Goal: Information Seeking & Learning: Find specific page/section

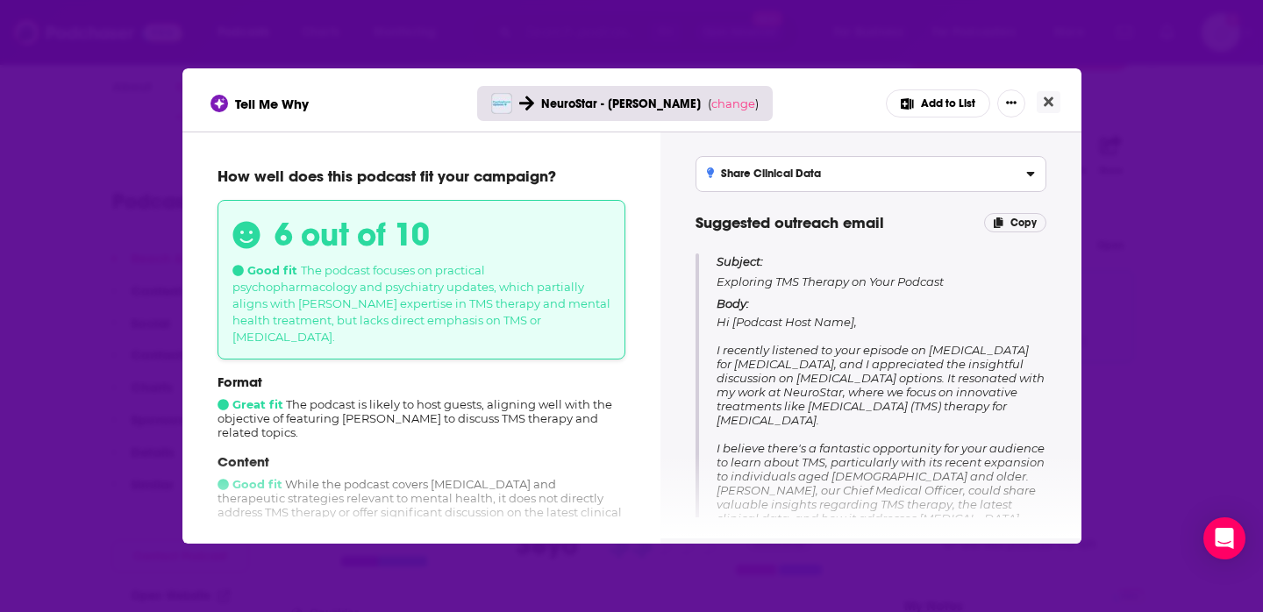
scroll to position [70, 0]
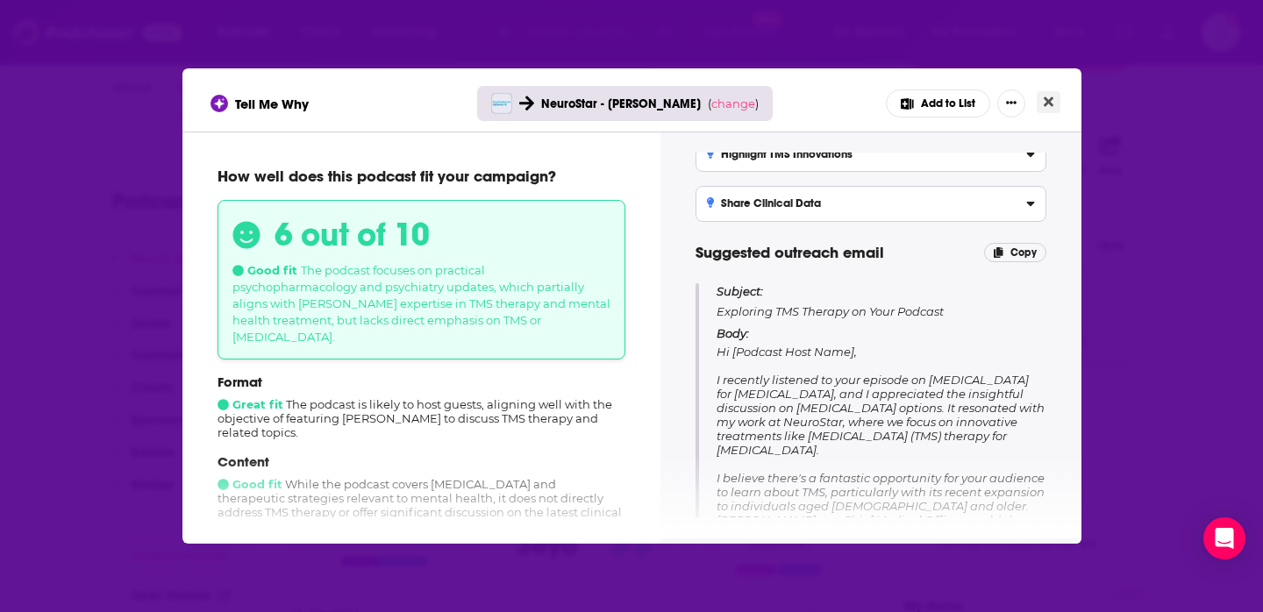
click at [1050, 100] on icon "Close" at bounding box center [1049, 102] width 10 height 10
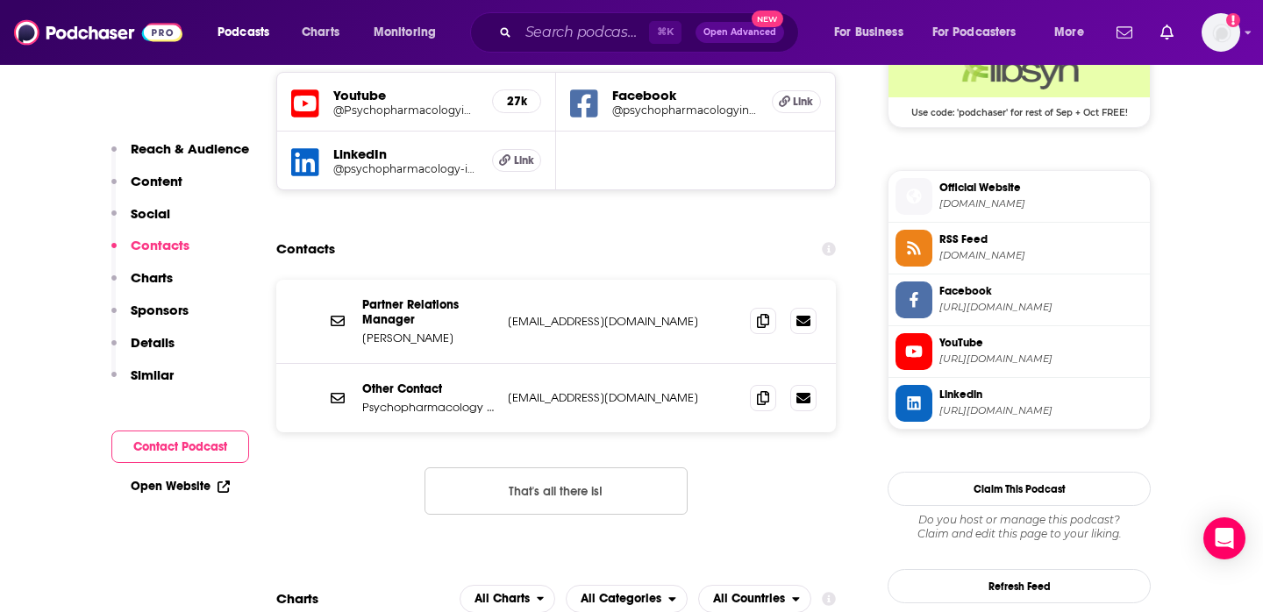
scroll to position [1608, 0]
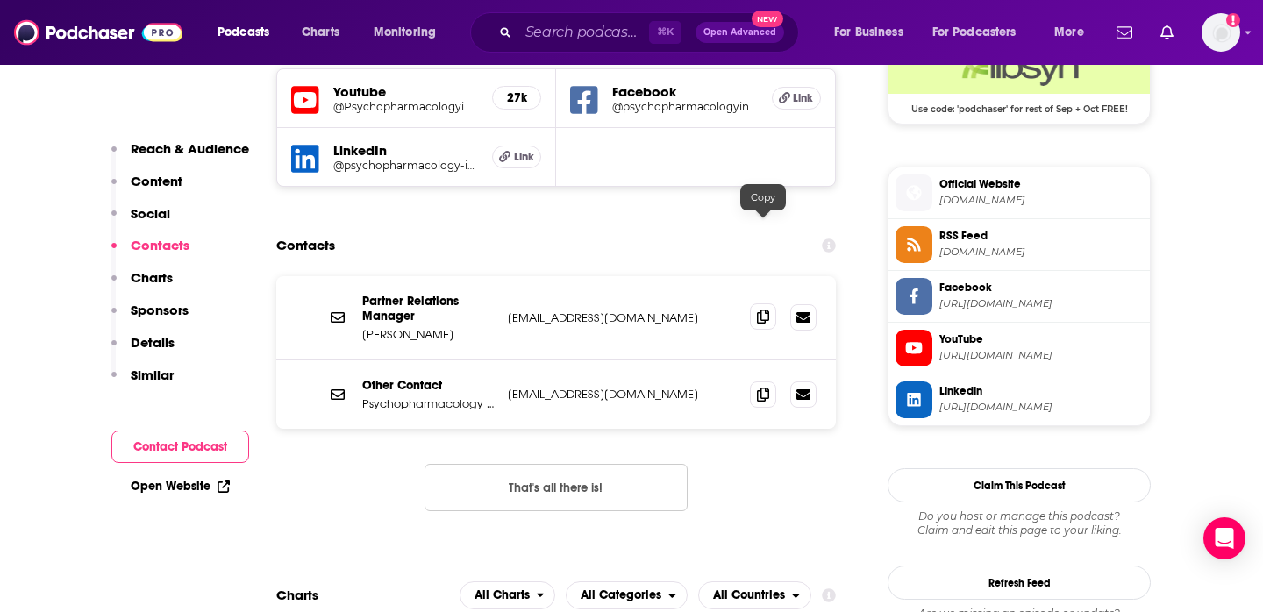
click at [763, 303] on span at bounding box center [763, 316] width 26 height 26
click at [538, 33] on input "Search podcasts, credits, & more..." at bounding box center [583, 32] width 131 height 28
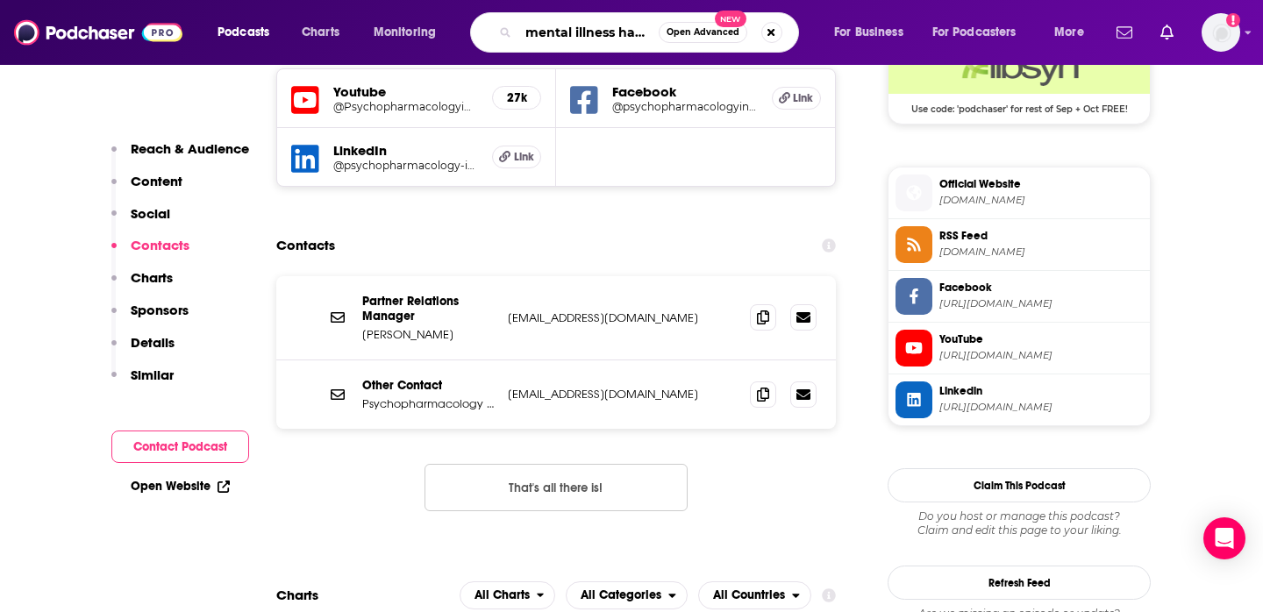
type input "mental illness happy hour"
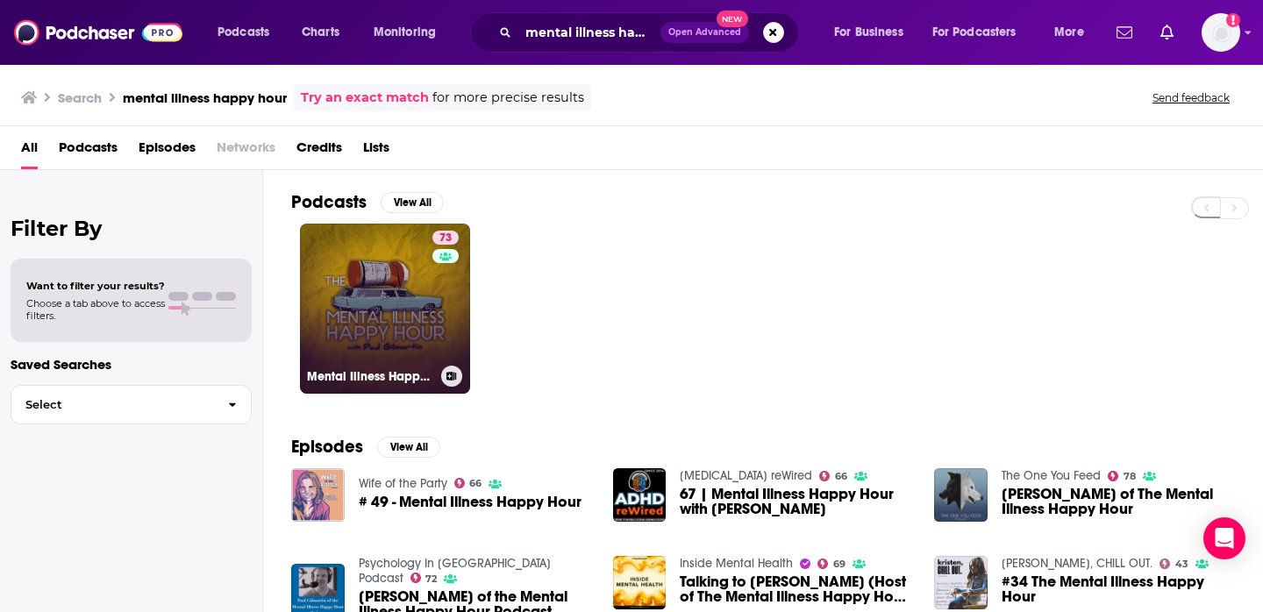
click at [370, 310] on link "73 Mental Illness Happy Hour" at bounding box center [385, 309] width 170 height 170
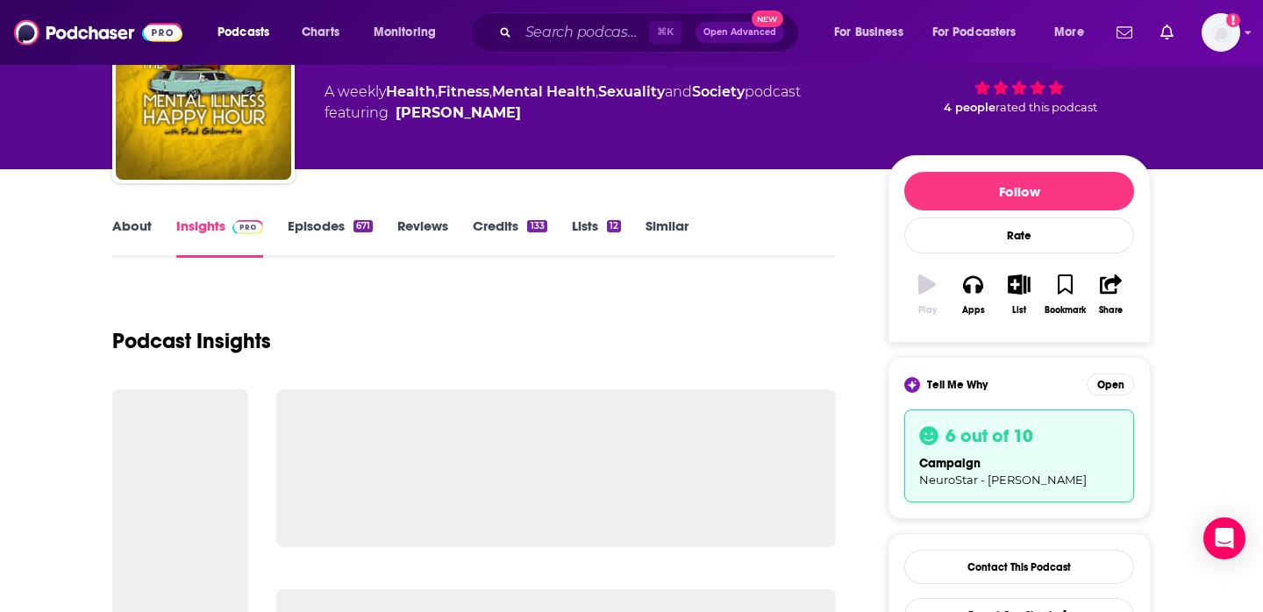
scroll to position [214, 0]
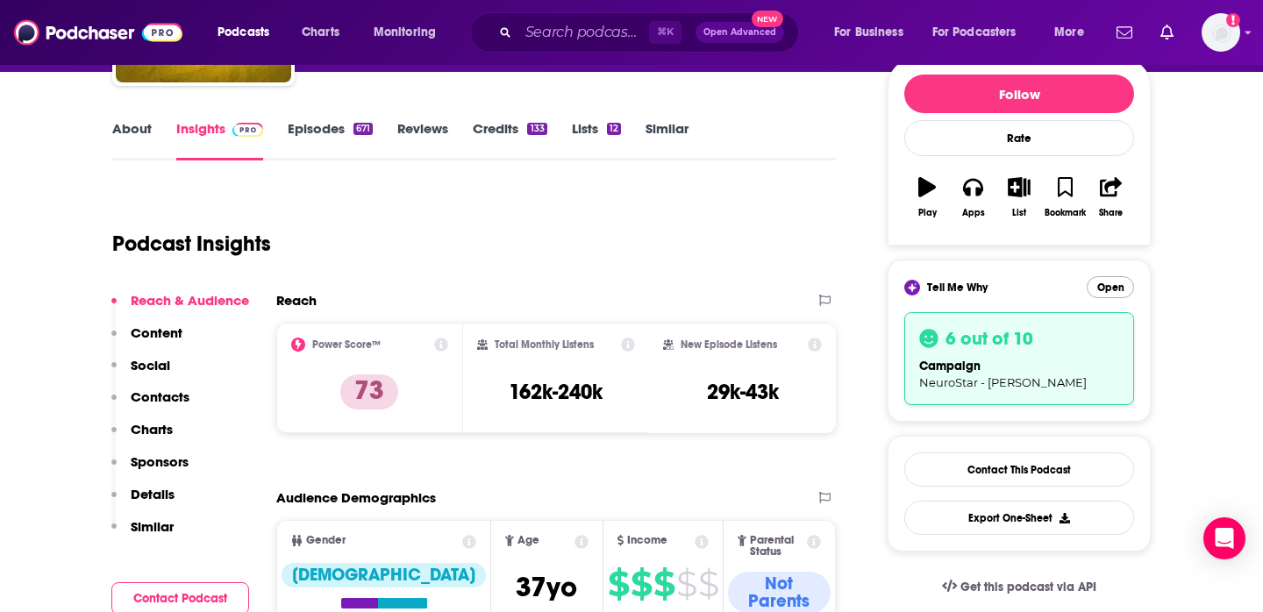
click at [1104, 289] on button "Open" at bounding box center [1110, 287] width 47 height 22
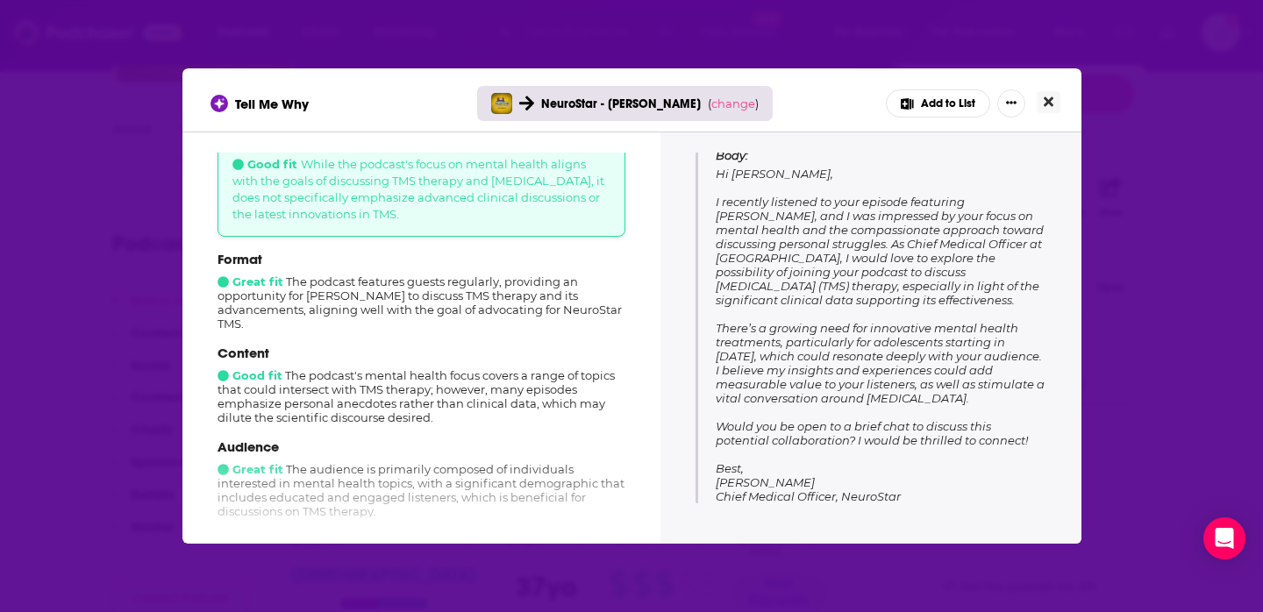
scroll to position [262, 0]
click at [1045, 103] on icon "Close" at bounding box center [1049, 102] width 10 height 10
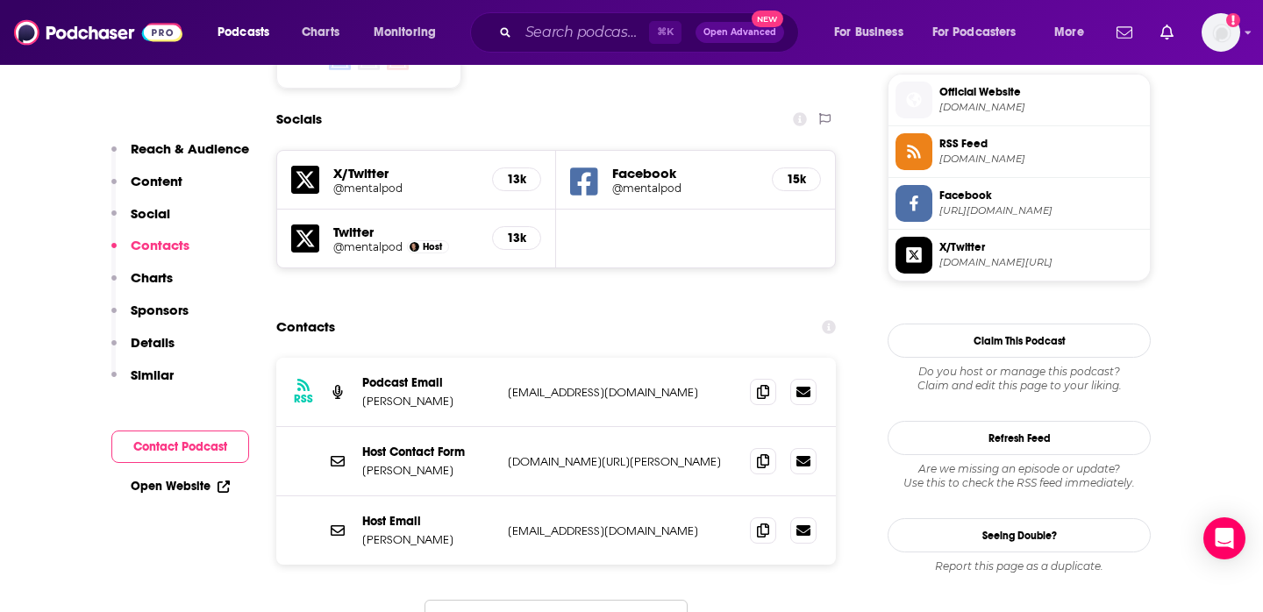
scroll to position [1544, 0]
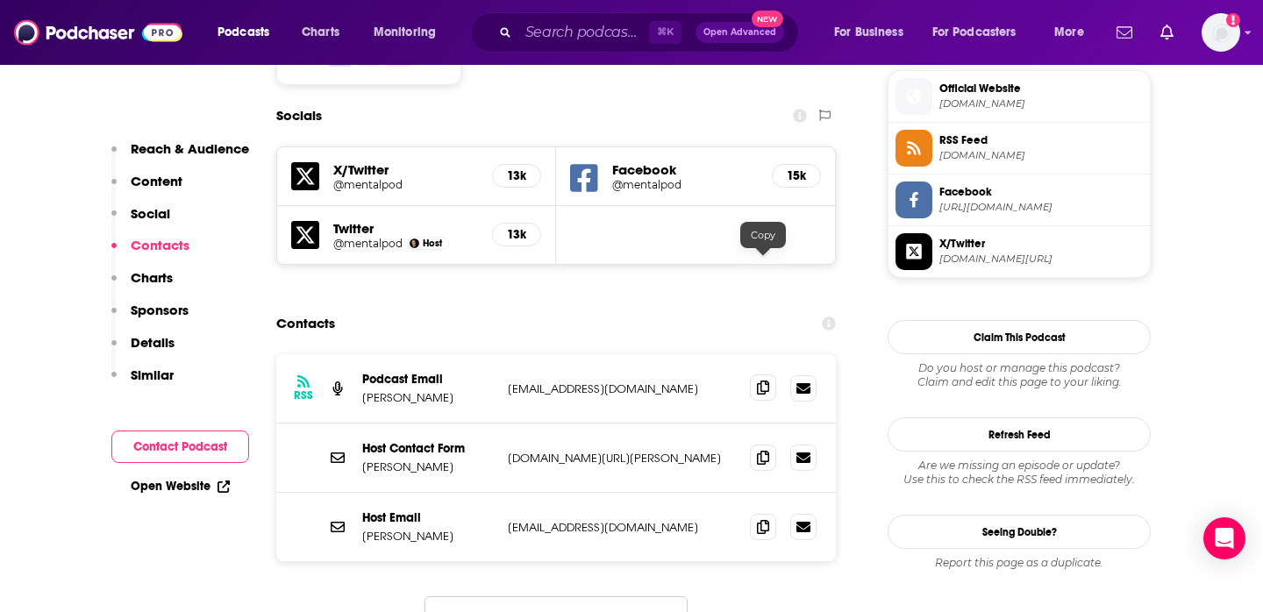
click at [759, 381] on icon at bounding box center [763, 388] width 12 height 14
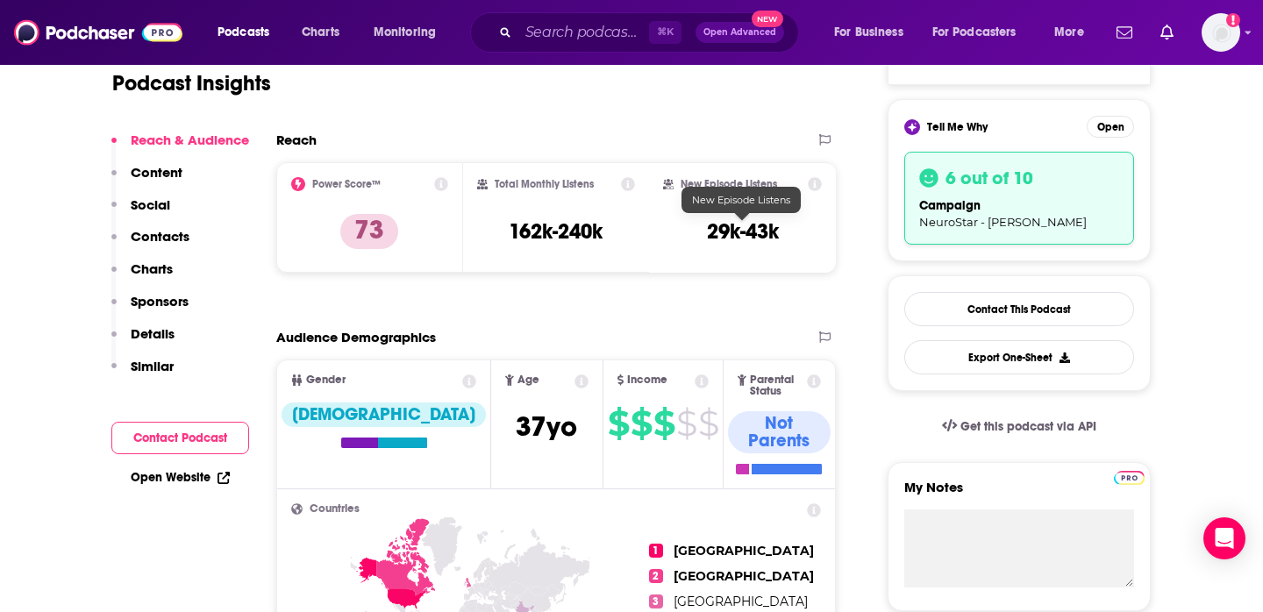
scroll to position [248, 0]
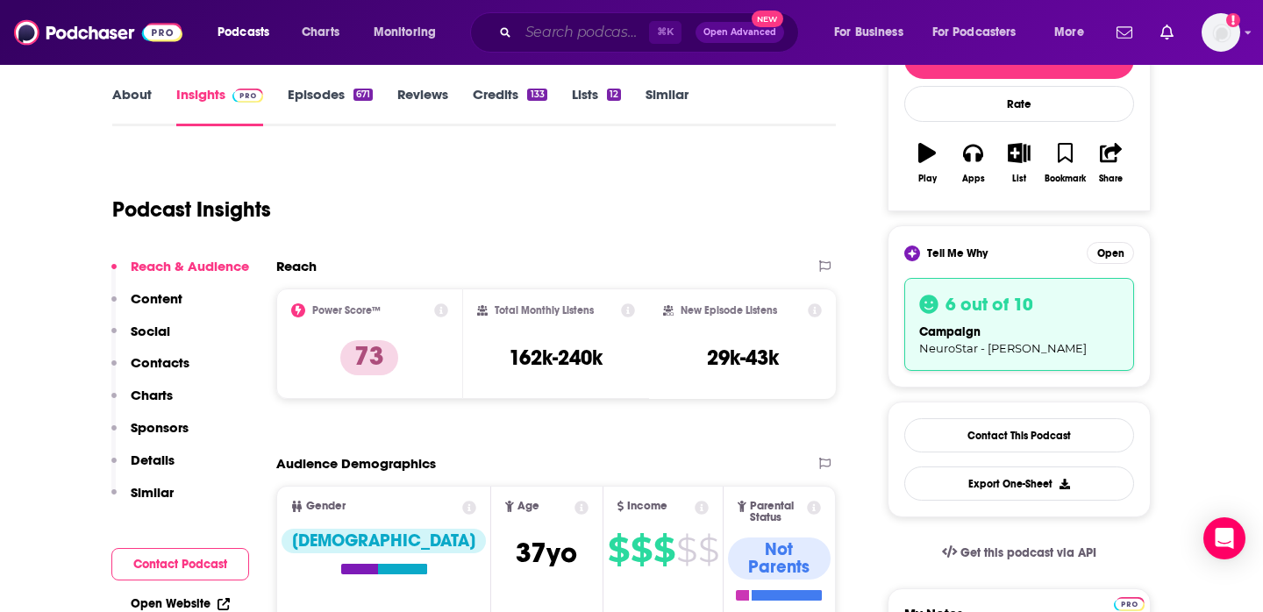
click at [567, 36] on input "Search podcasts, credits, & more..." at bounding box center [583, 32] width 131 height 28
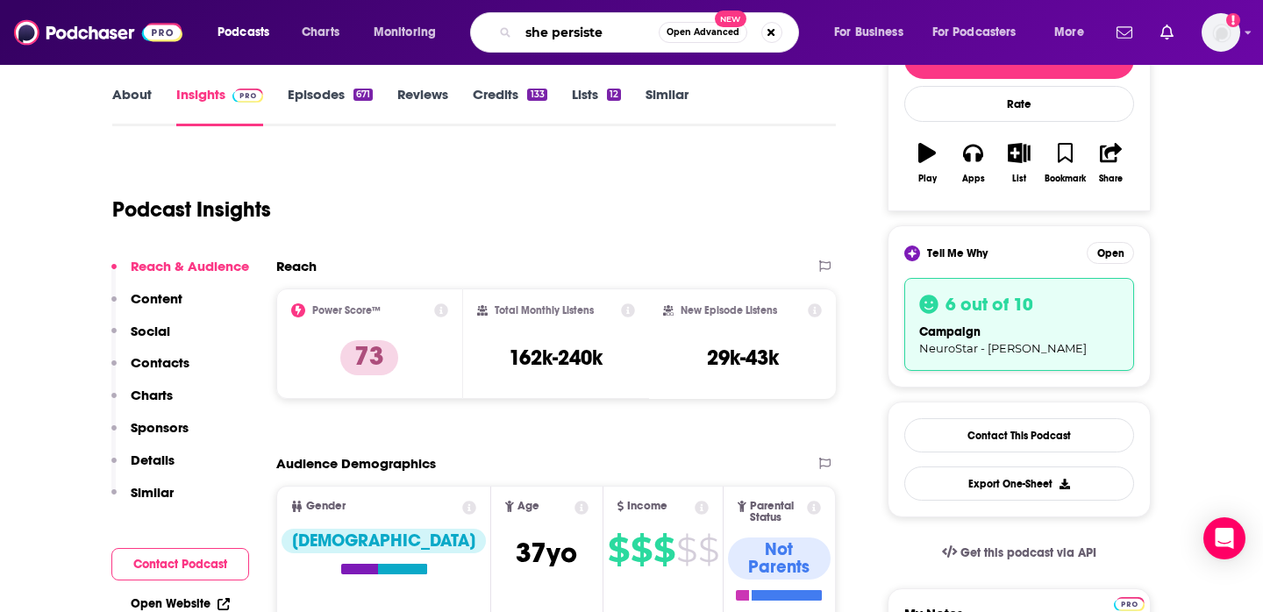
type input "she persisted"
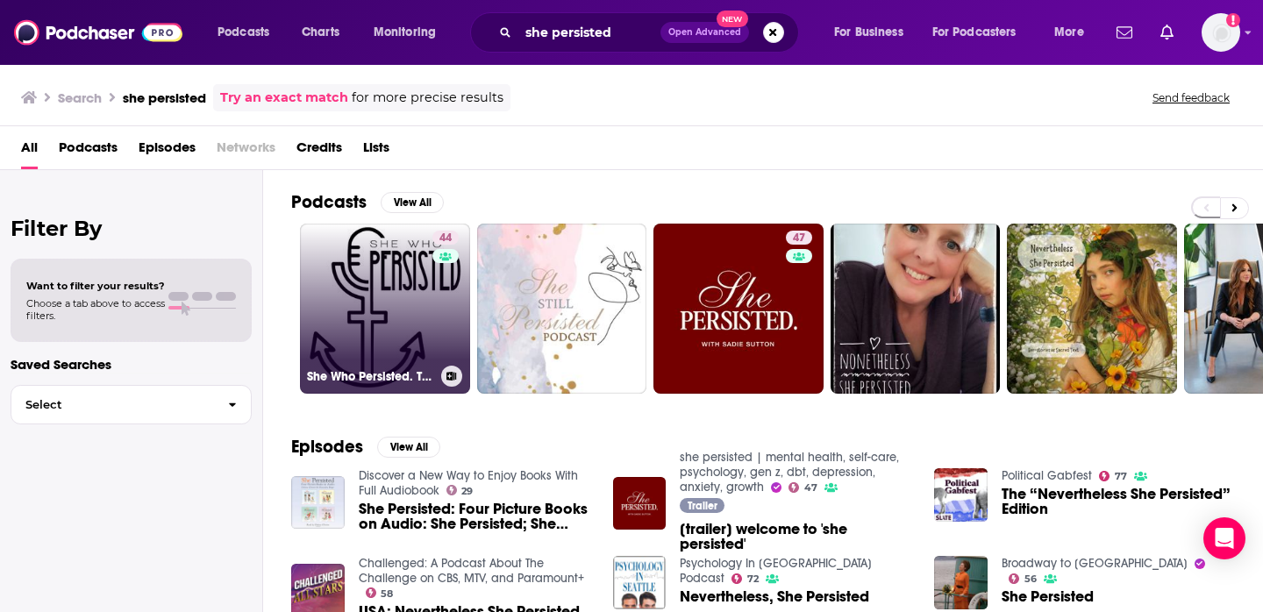
click at [339, 298] on link "44 She Who Persisted. The Nasty Podcast." at bounding box center [385, 309] width 170 height 170
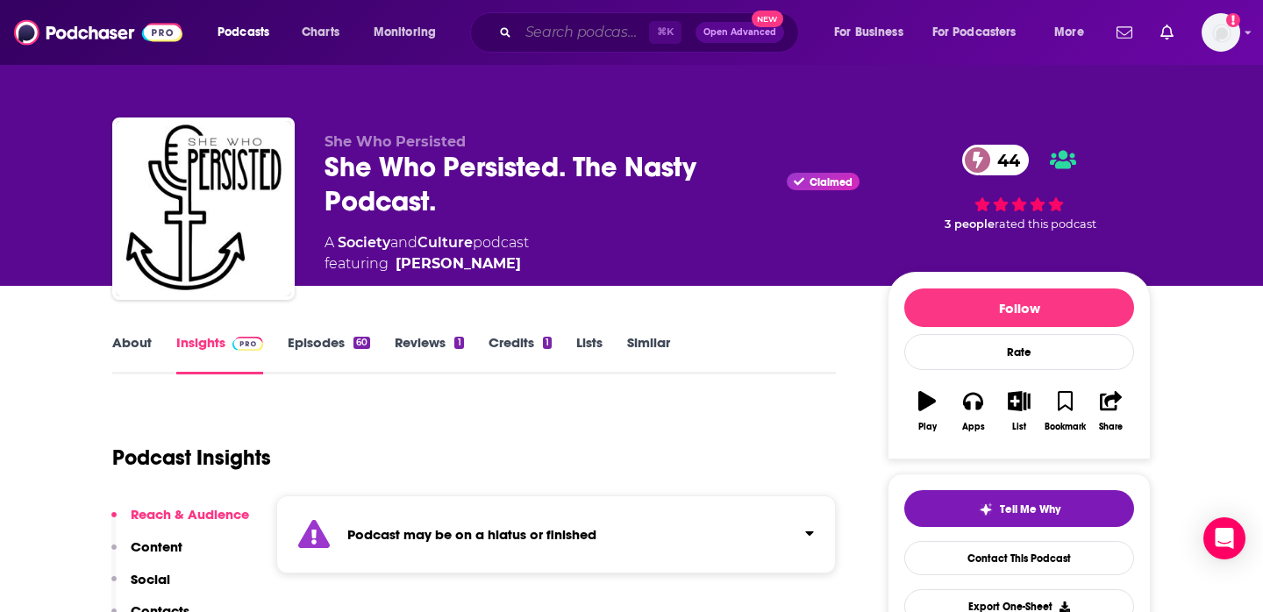
click at [559, 36] on input "Search podcasts, credits, & more..." at bounding box center [583, 32] width 131 height 28
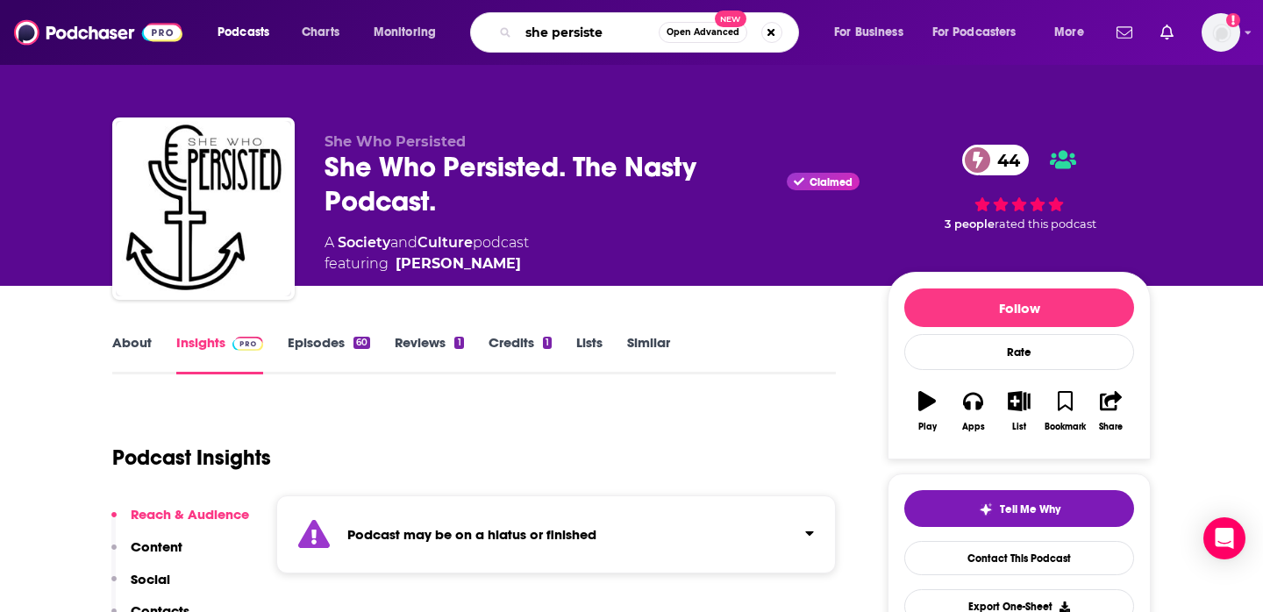
type input "she persisted"
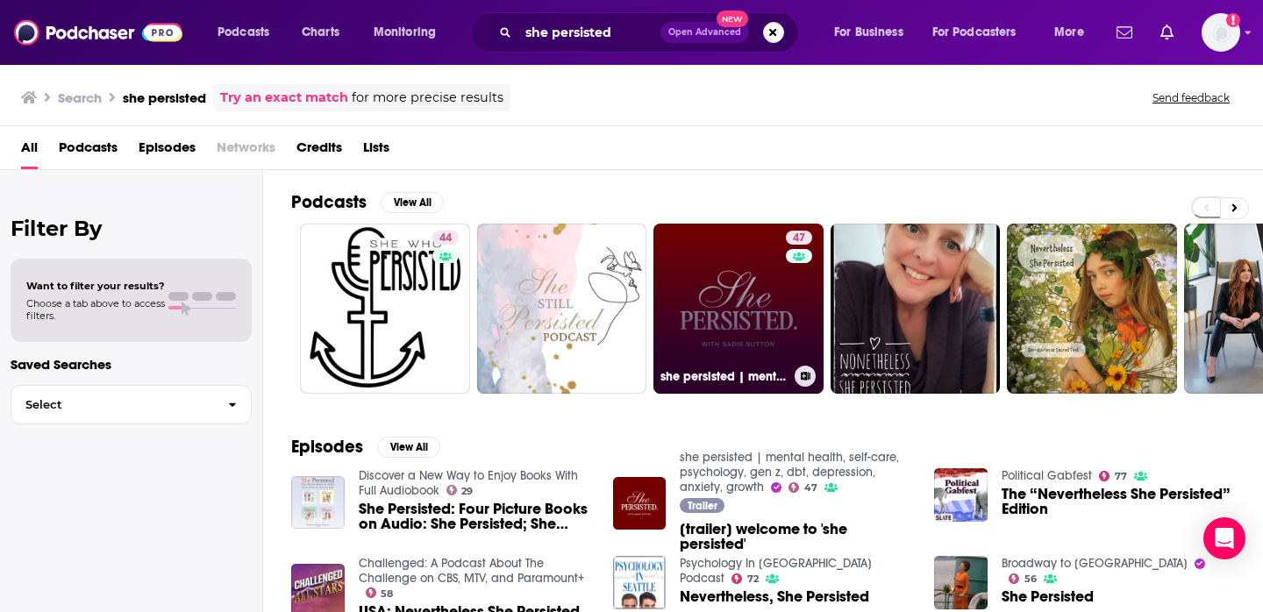
click at [757, 325] on link "47 she persisted | mental health, self-care, psychology, gen z, dbt, [MEDICAL_D…" at bounding box center [738, 309] width 170 height 170
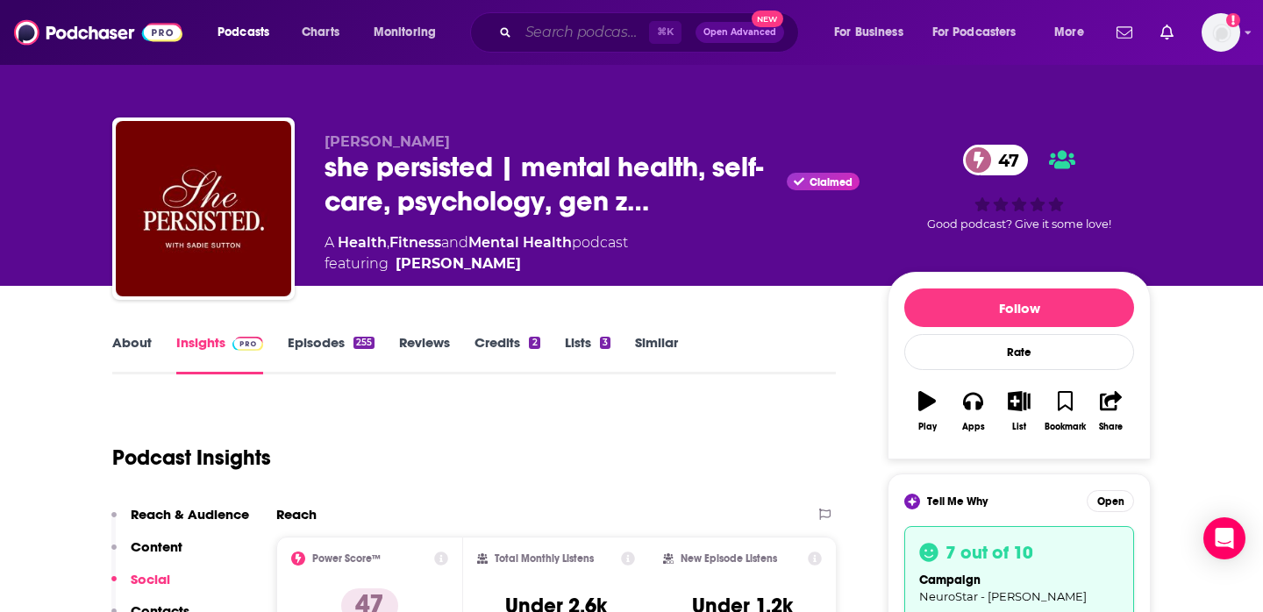
click at [536, 40] on input "Search podcasts, credits, & more..." at bounding box center [583, 32] width 131 height 28
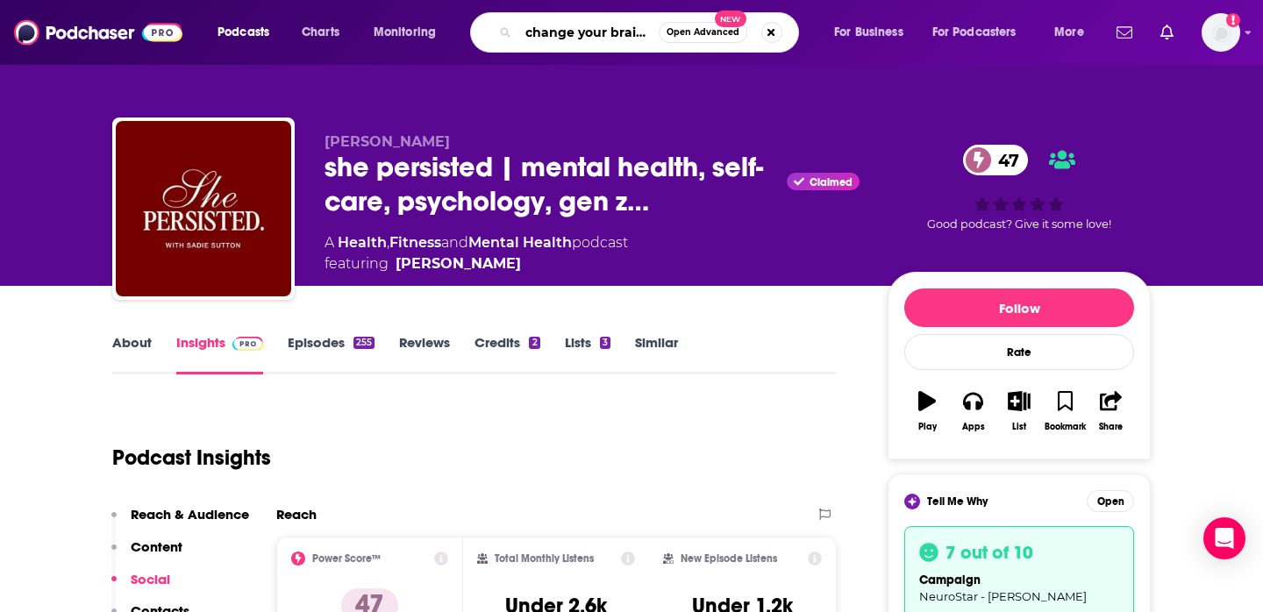
type input "change your brain every day"
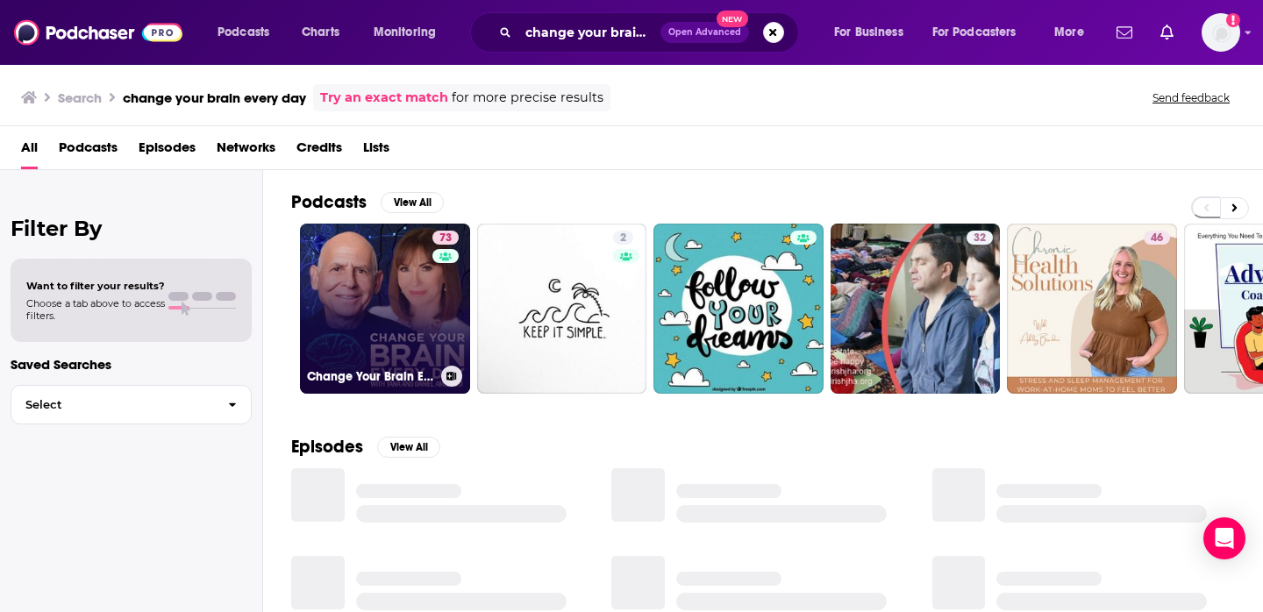
click at [346, 272] on link "73 Change Your Brain Every Day" at bounding box center [385, 309] width 170 height 170
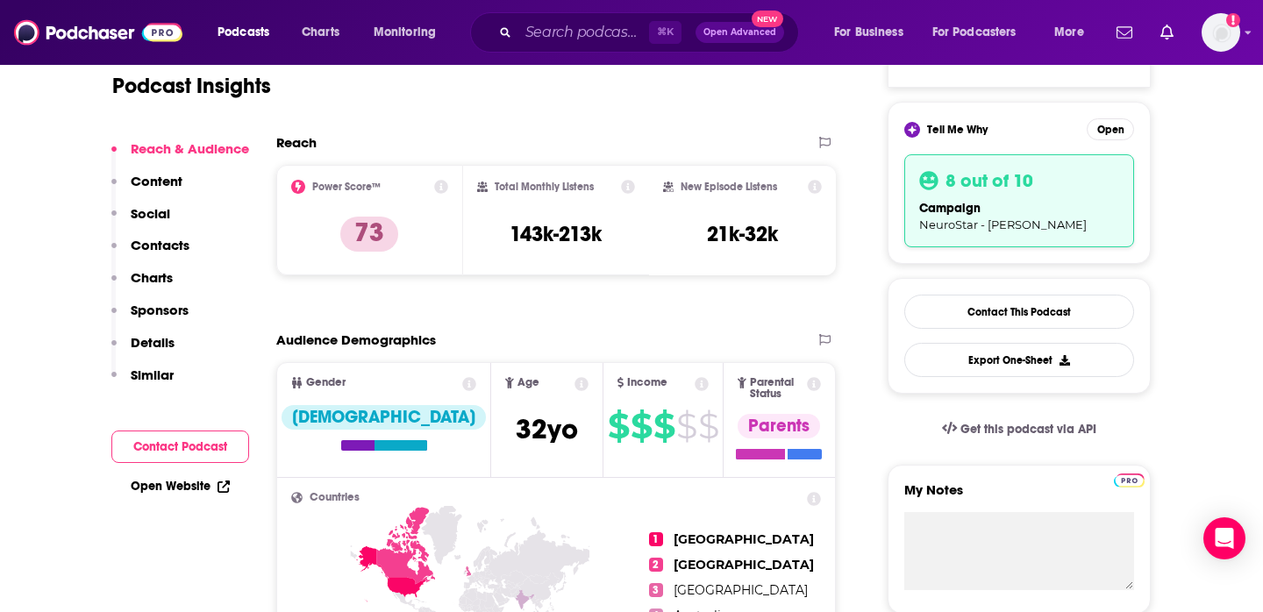
scroll to position [274, 0]
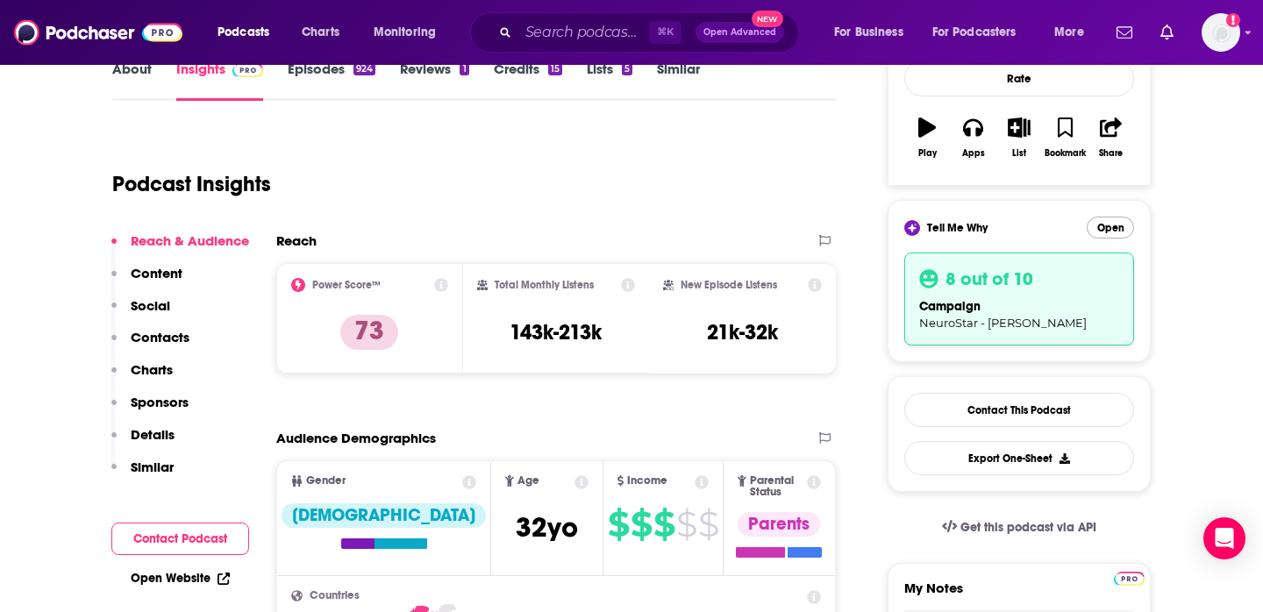
click at [1123, 225] on button "Open" at bounding box center [1110, 228] width 47 height 22
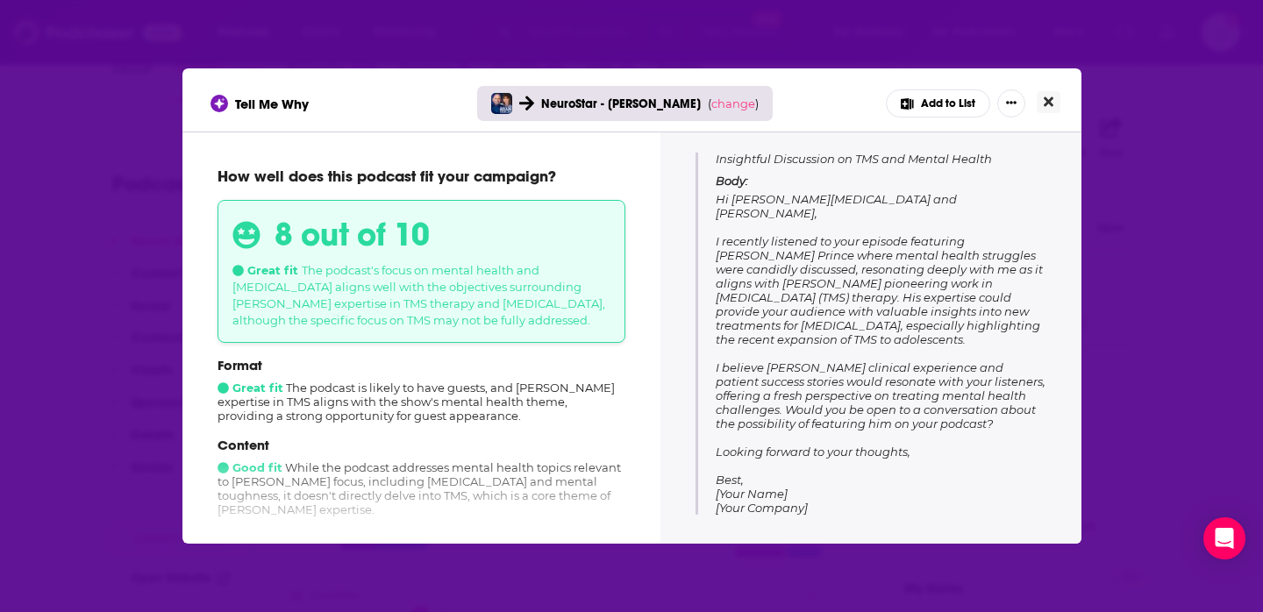
scroll to position [220, 0]
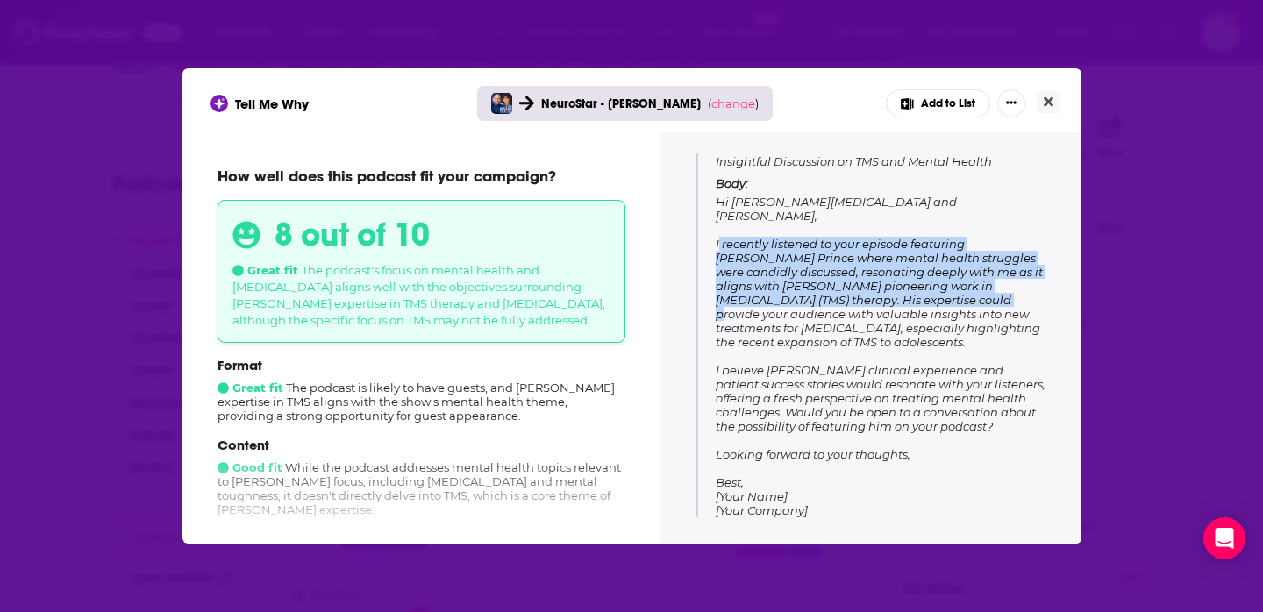
drag, startPoint x: 717, startPoint y: 229, endPoint x: 927, endPoint y: 291, distance: 219.5
click at [927, 291] on span "Hi [PERSON_NAME][MEDICAL_DATA] and [PERSON_NAME], I recently listened to your e…" at bounding box center [881, 356] width 330 height 323
click at [962, 326] on p "Body: Hi [PERSON_NAME][MEDICAL_DATA] and [PERSON_NAME], I recently listened to …" at bounding box center [881, 346] width 331 height 341
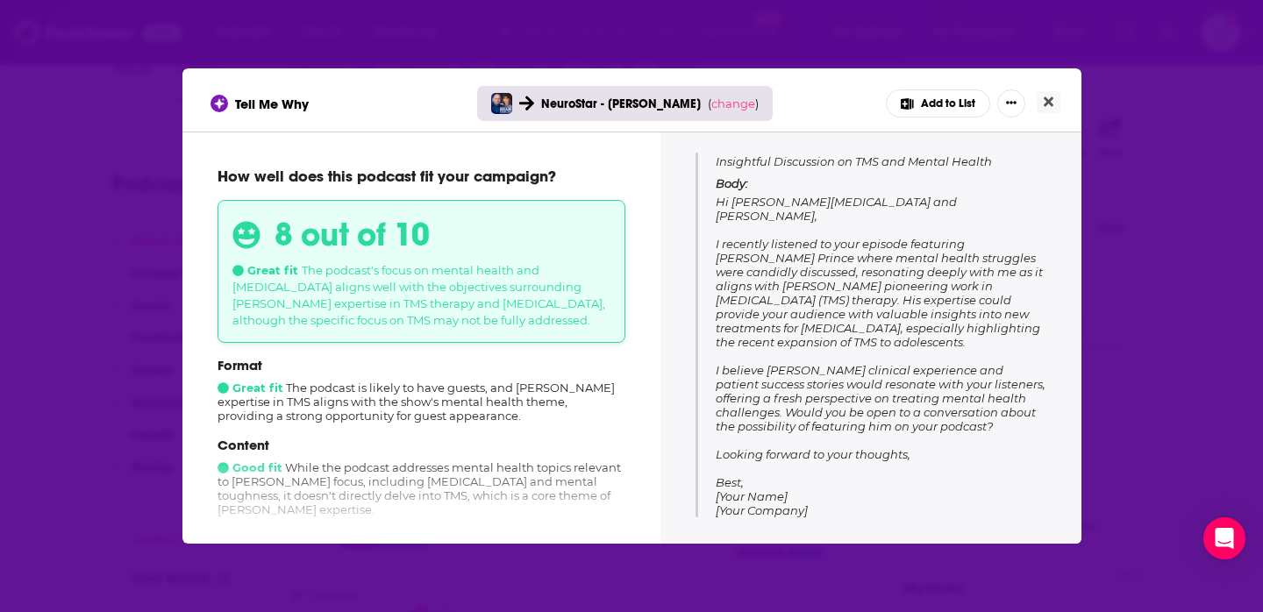
drag, startPoint x: 952, startPoint y: 326, endPoint x: 713, endPoint y: 235, distance: 256.2
click at [713, 235] on div "Subject: Insightful Discussion on TMS and Mental Health Body: Hi [PERSON_NAME][…" at bounding box center [870, 325] width 351 height 384
copy span "I recently listened to your episode featuring [PERSON_NAME] Prince where mental…"
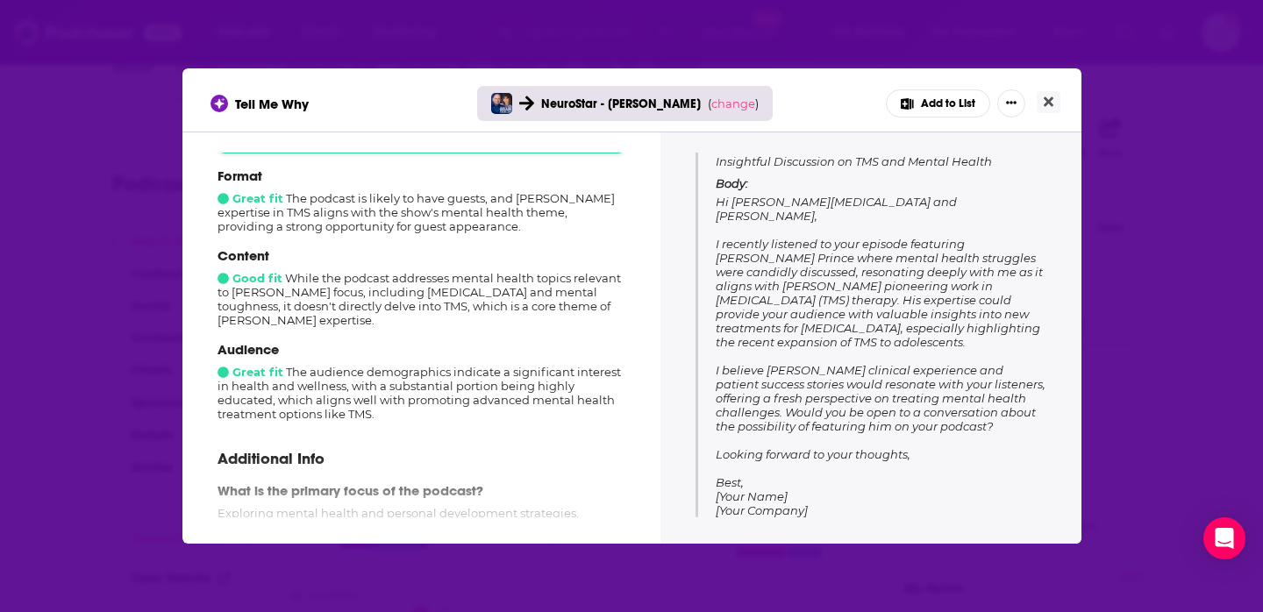
scroll to position [189, 0]
click at [1046, 104] on icon "Close" at bounding box center [1049, 102] width 10 height 10
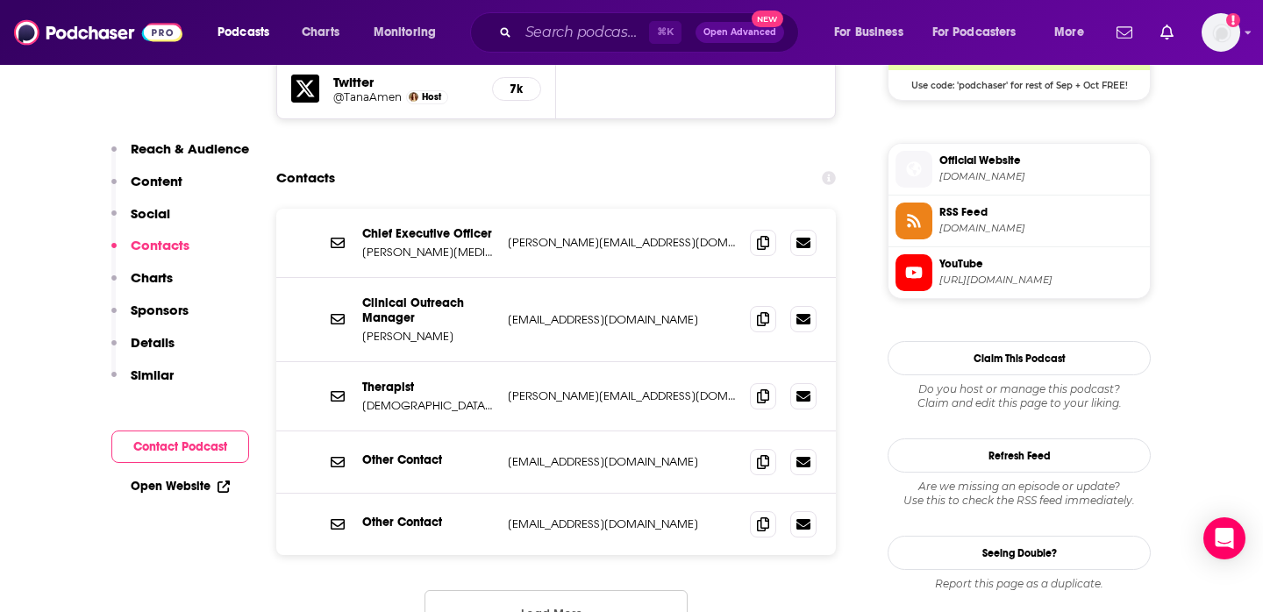
scroll to position [1634, 0]
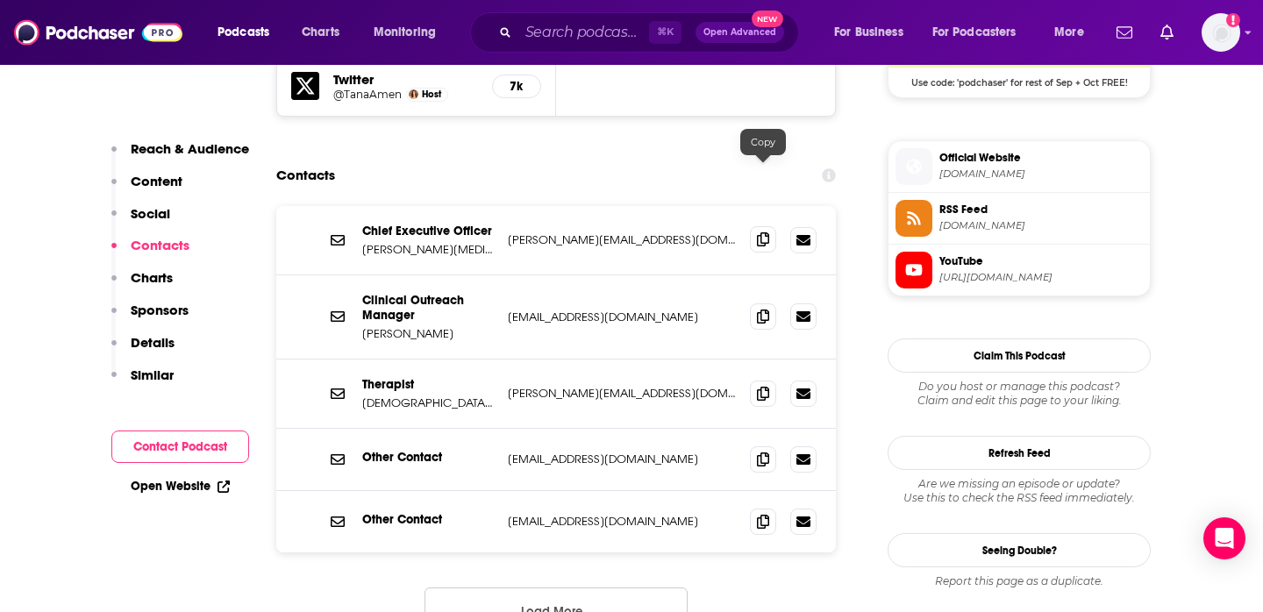
click at [765, 226] on span at bounding box center [763, 239] width 26 height 26
click at [765, 309] on icon at bounding box center [763, 316] width 12 height 14
click at [760, 386] on icon at bounding box center [763, 393] width 12 height 14
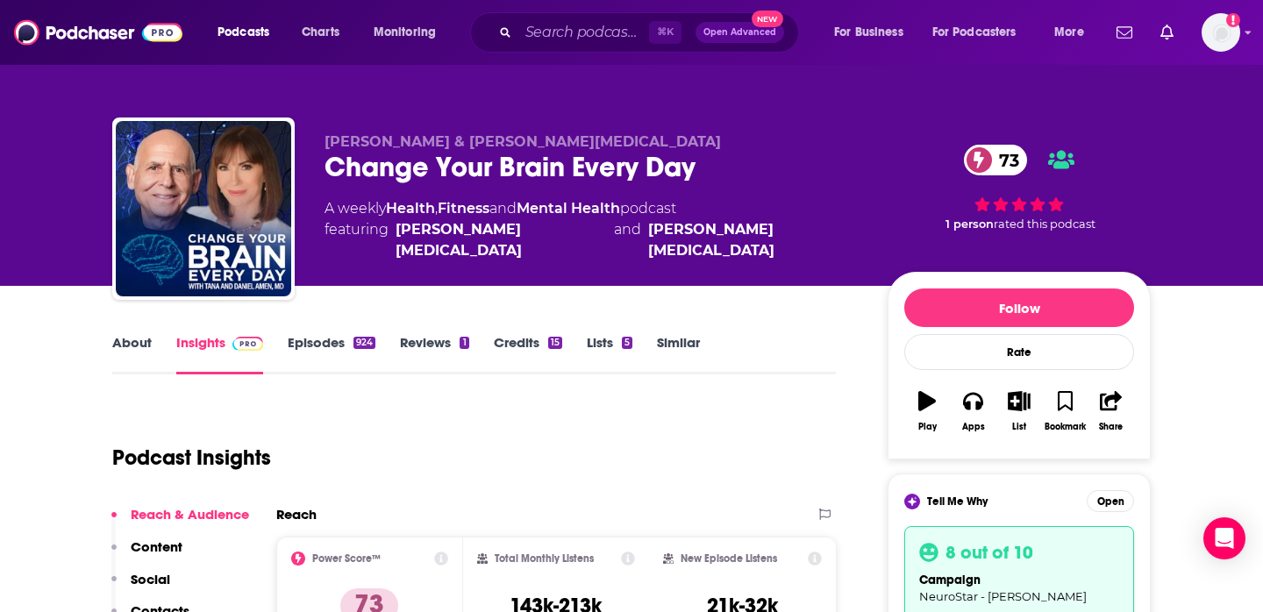
scroll to position [0, 0]
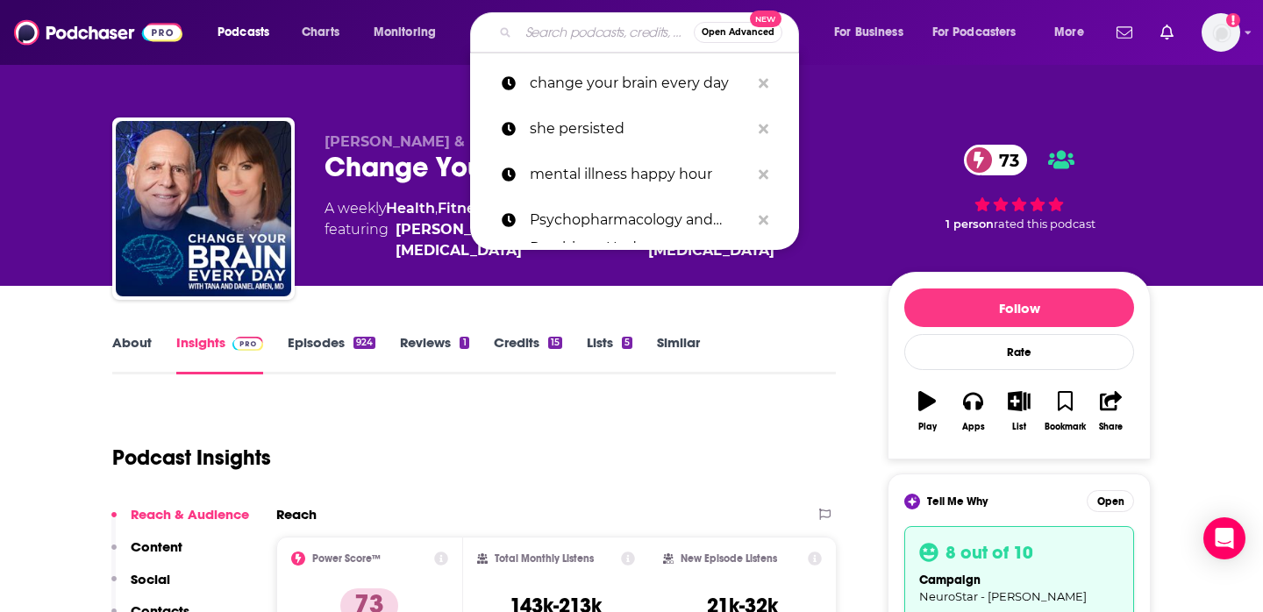
click at [539, 33] on input "Search podcasts, credits, & more..." at bounding box center [605, 32] width 175 height 28
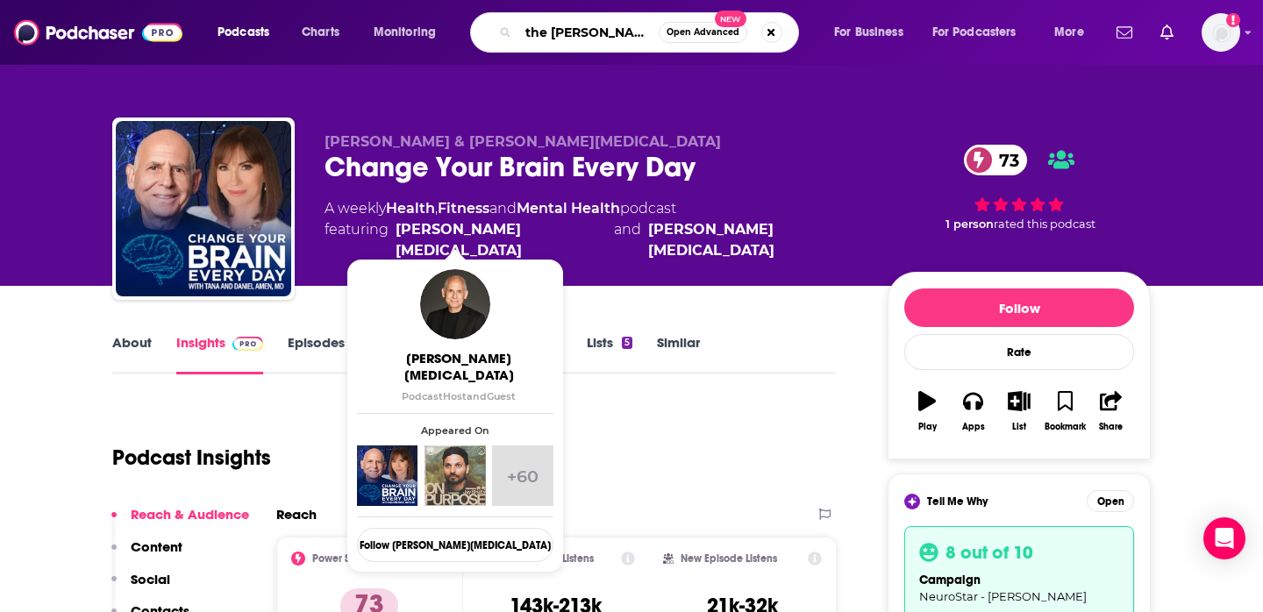
type input "the [PERSON_NAME] drive"
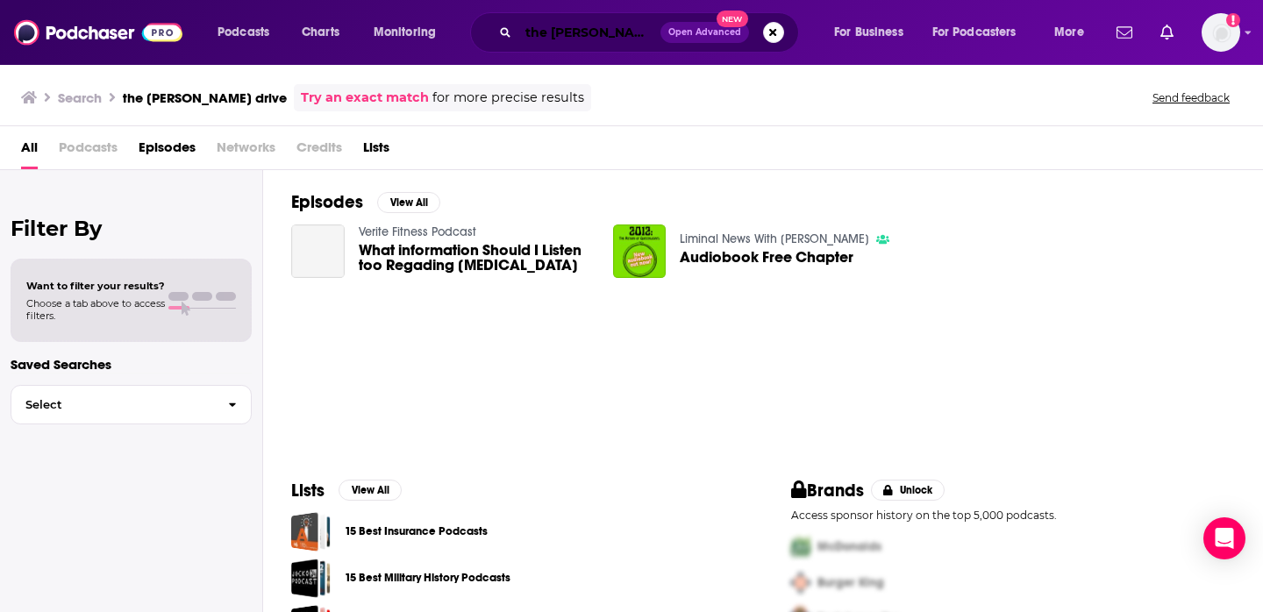
click at [619, 32] on input "the [PERSON_NAME] drive" at bounding box center [589, 32] width 142 height 28
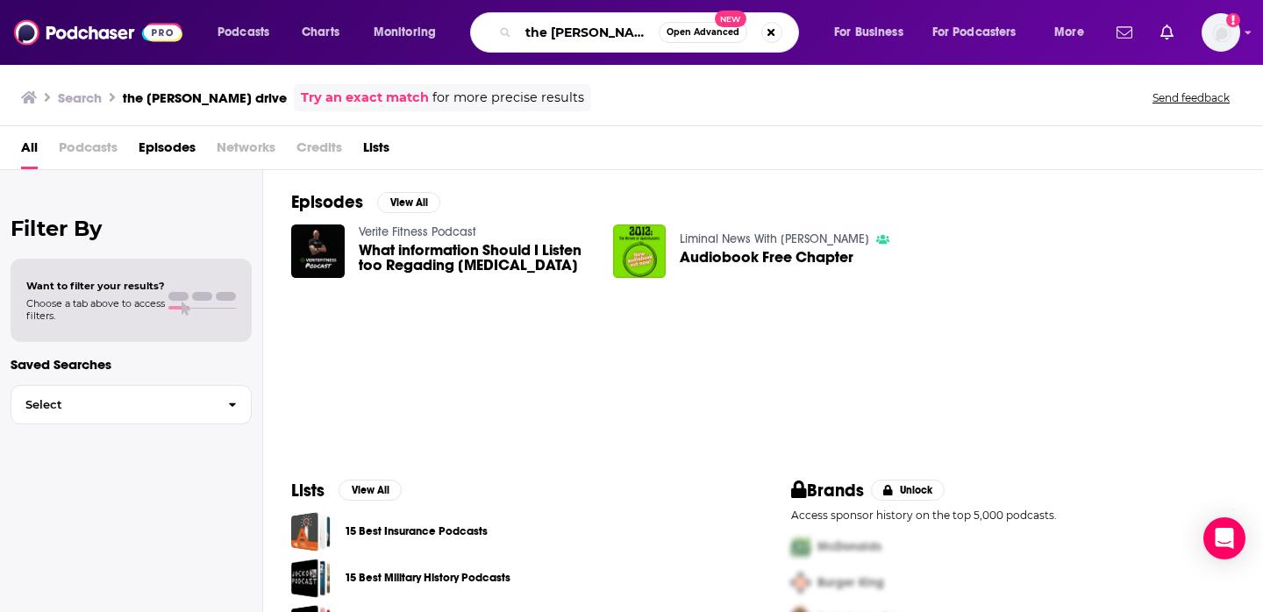
type input "the [PERSON_NAME] drive"
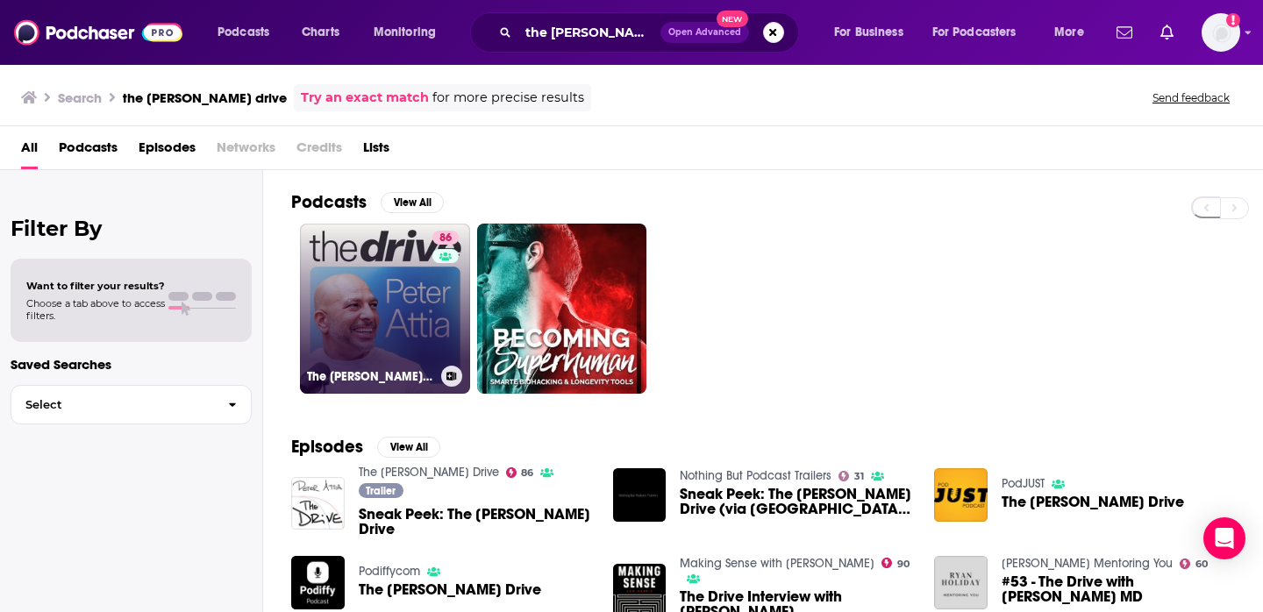
click at [346, 309] on link "[STREET_ADDRESS][PERSON_NAME]" at bounding box center [385, 309] width 170 height 170
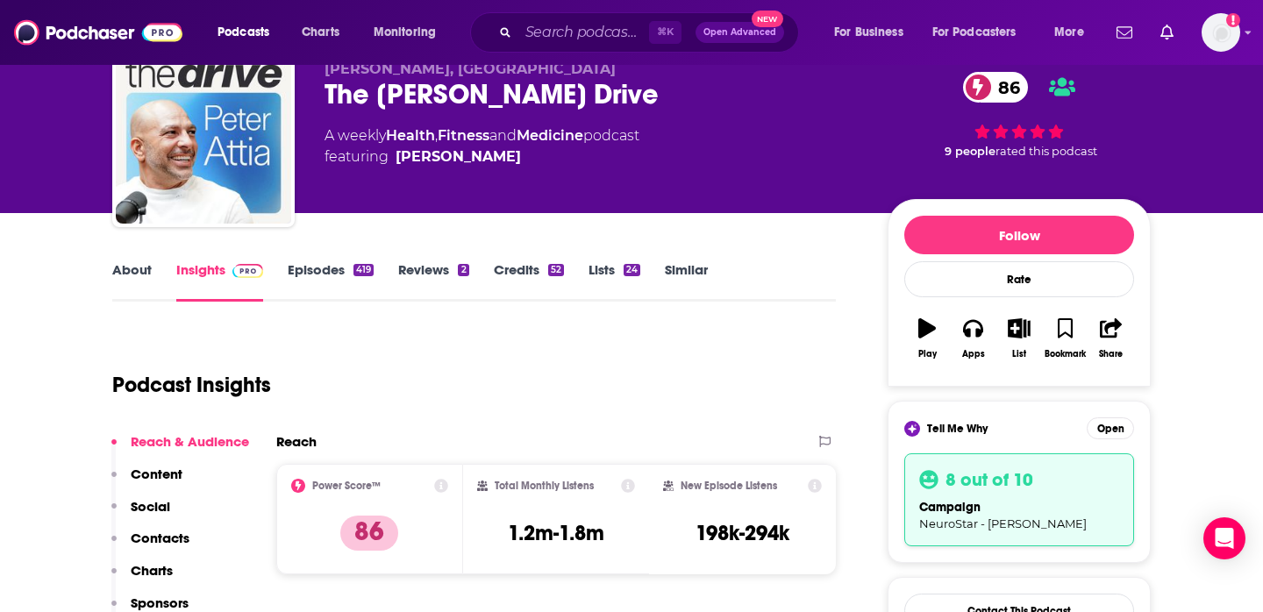
scroll to position [81, 0]
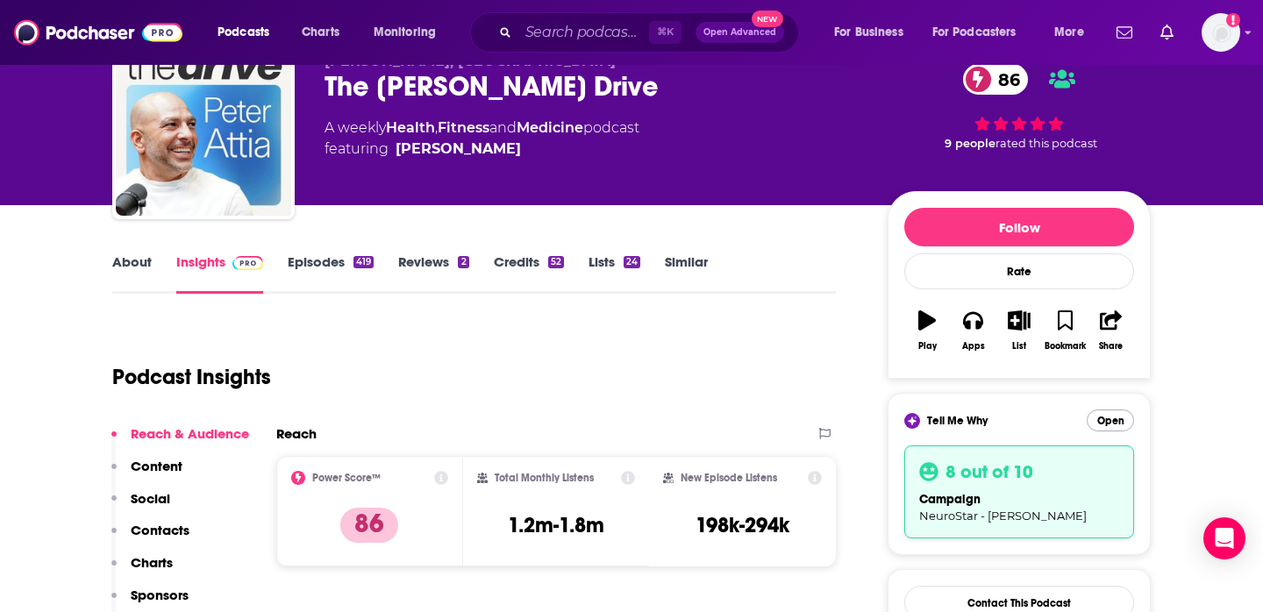
click at [1110, 415] on button "Open" at bounding box center [1110, 421] width 47 height 22
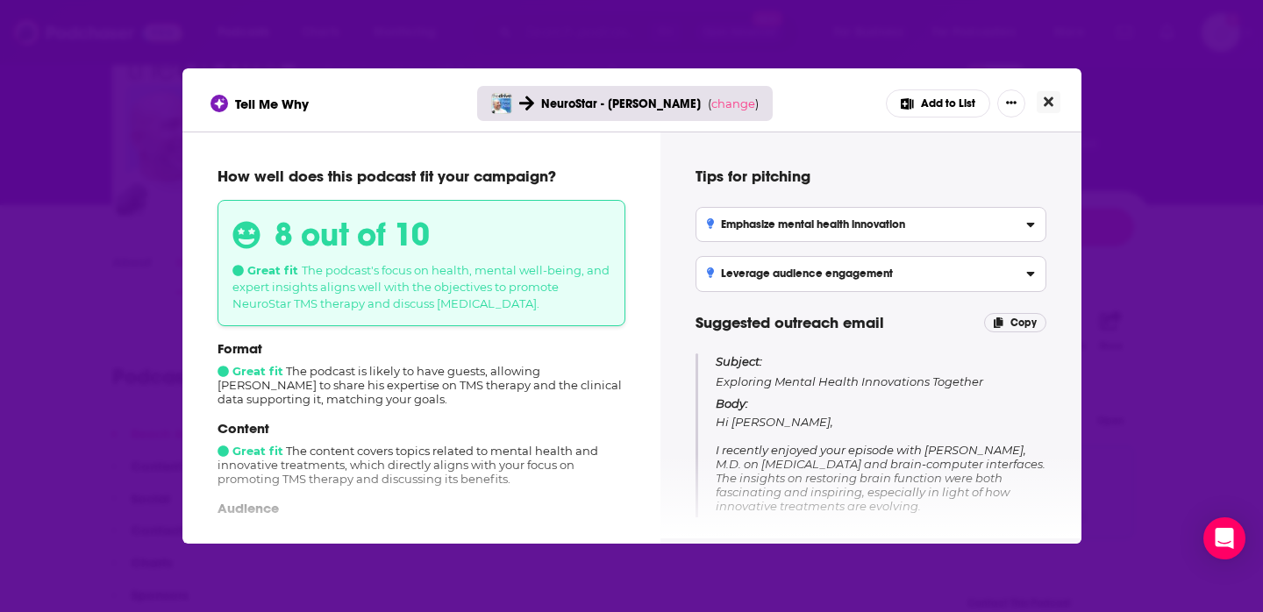
scroll to position [0, 0]
click at [1031, 221] on icon "[object Object]" at bounding box center [1030, 222] width 9 height 14
click at [0, 0] on input "Emphasize mental health innovation Highlight [PERSON_NAME] expertise as a pione…" at bounding box center [0, 0] width 0 height 0
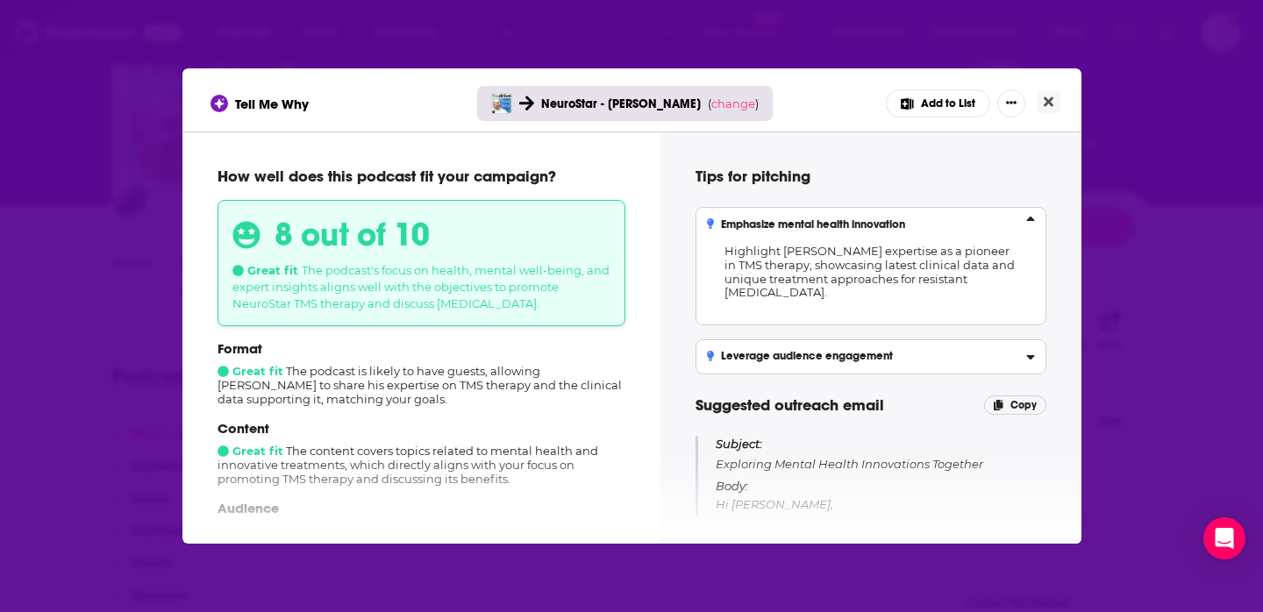
click at [1031, 221] on icon "[object Object]" at bounding box center [1030, 222] width 9 height 14
click at [0, 0] on input "Emphasize mental health innovation Highlight [PERSON_NAME] expertise as a pione…" at bounding box center [0, 0] width 0 height 0
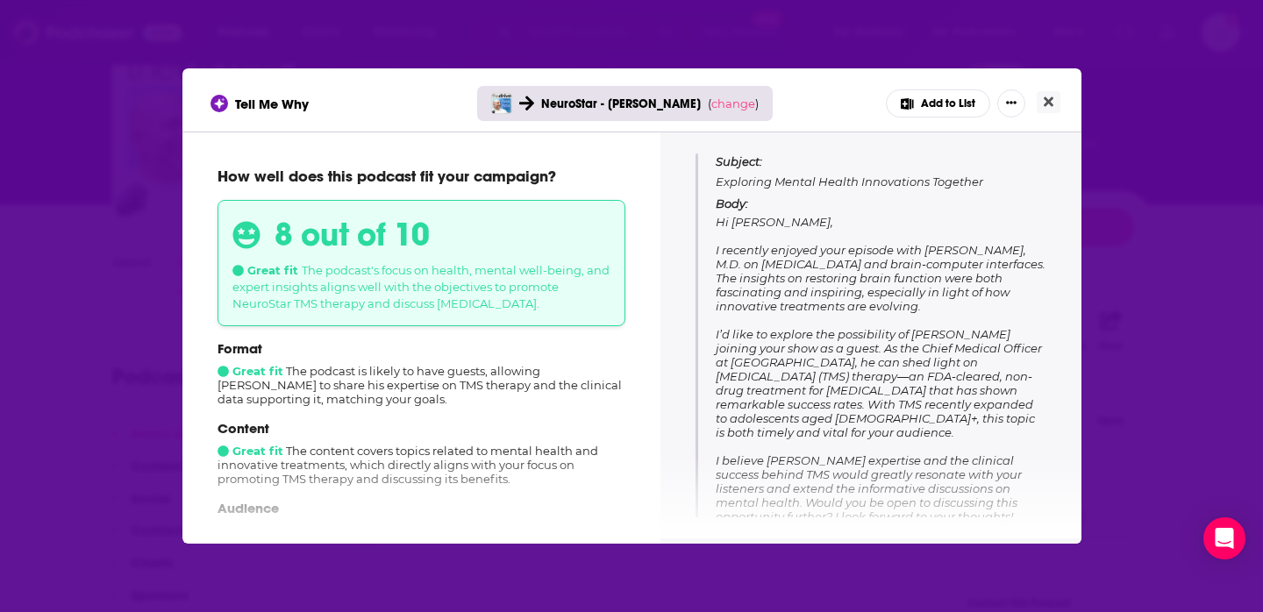
scroll to position [203, 0]
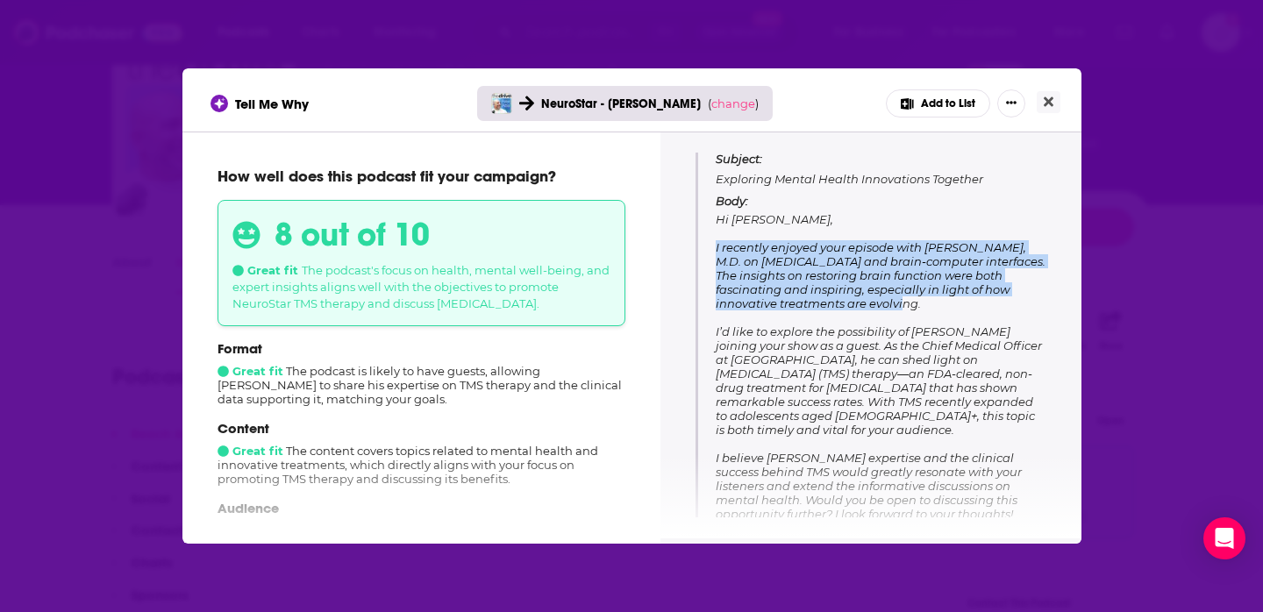
drag, startPoint x: 717, startPoint y: 248, endPoint x: 973, endPoint y: 304, distance: 262.2
click at [973, 304] on p "Body: Hi [PERSON_NAME], I recently enjoyed your episode with [PERSON_NAME], M.D…" at bounding box center [881, 392] width 331 height 397
copy span "I recently enjoyed your episode with [PERSON_NAME], M.D. on [MEDICAL_DATA] and …"
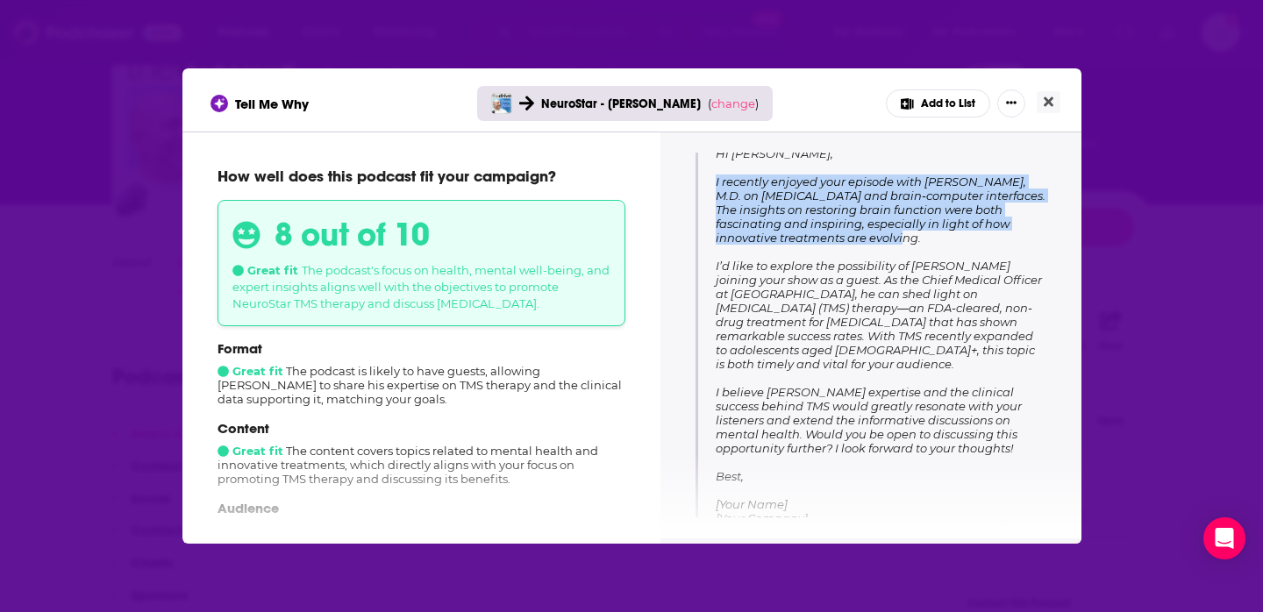
scroll to position [270, 0]
click at [928, 324] on span "Hi [PERSON_NAME], I recently enjoyed your episode with [PERSON_NAME], M.D. on […" at bounding box center [881, 334] width 330 height 379
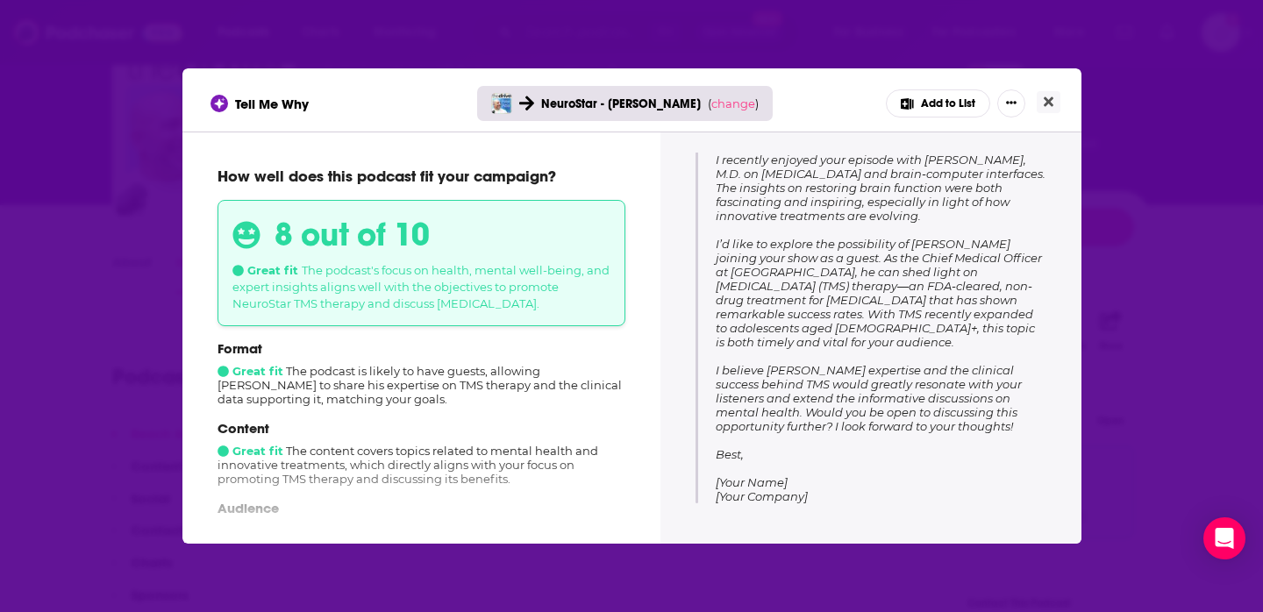
scroll to position [290, 0]
click at [1045, 103] on icon "Close" at bounding box center [1049, 102] width 10 height 14
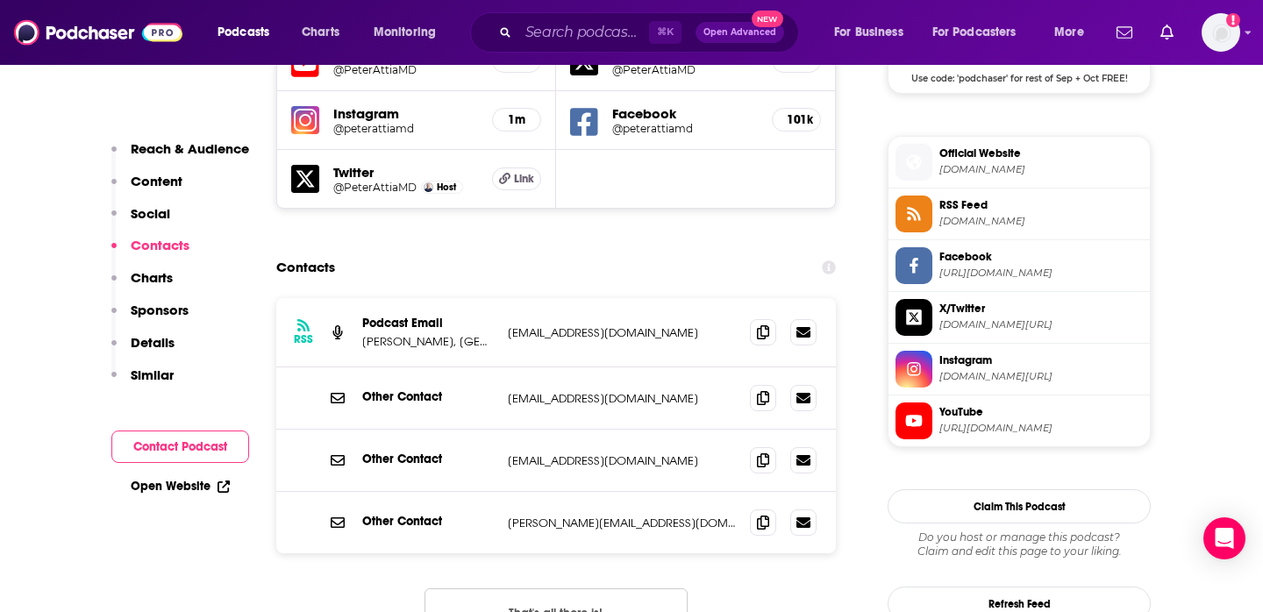
scroll to position [1643, 0]
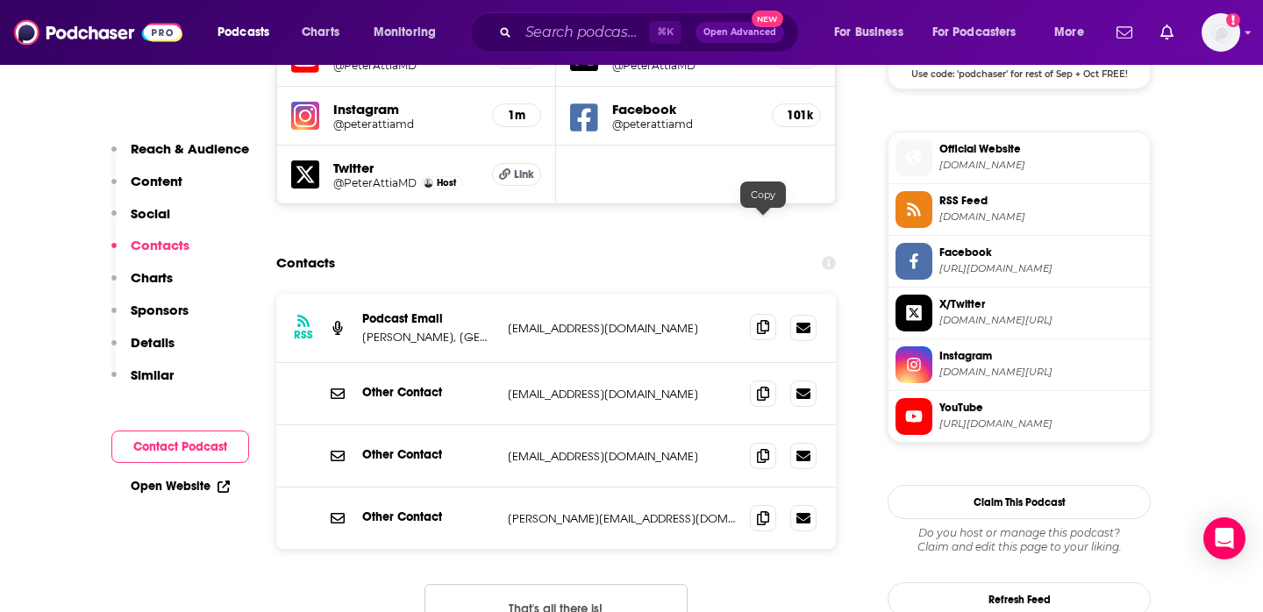
click at [764, 314] on span at bounding box center [763, 327] width 26 height 26
click at [551, 35] on input "Search podcasts, credits, & more..." at bounding box center [583, 32] width 131 height 28
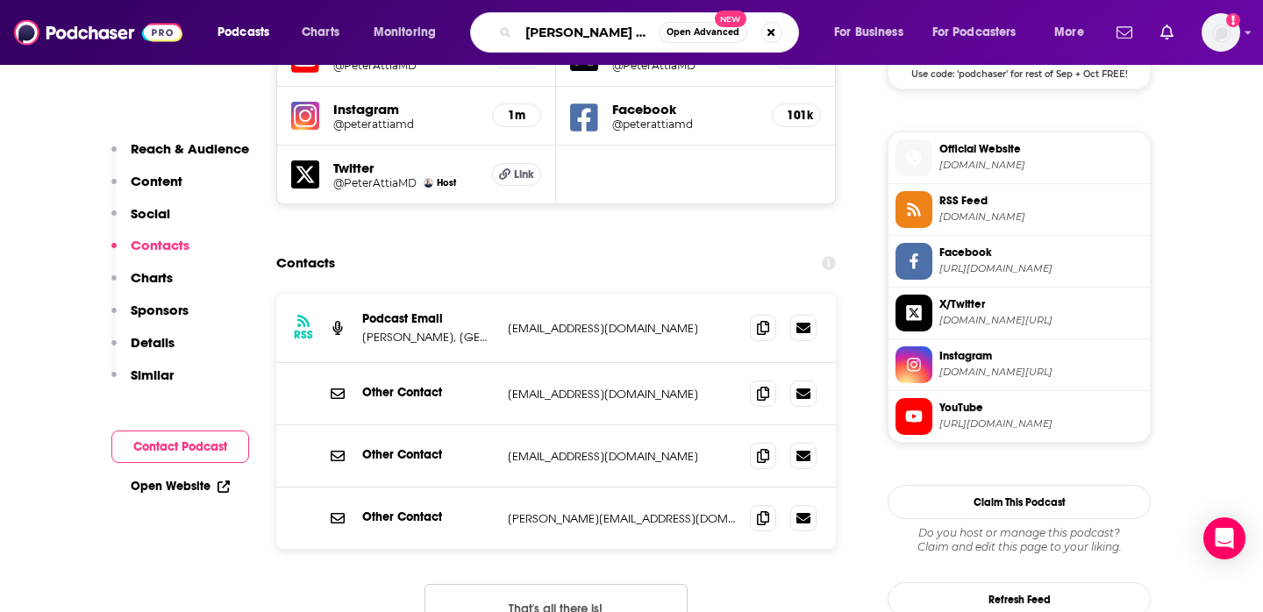
type input "[PERSON_NAME] show"
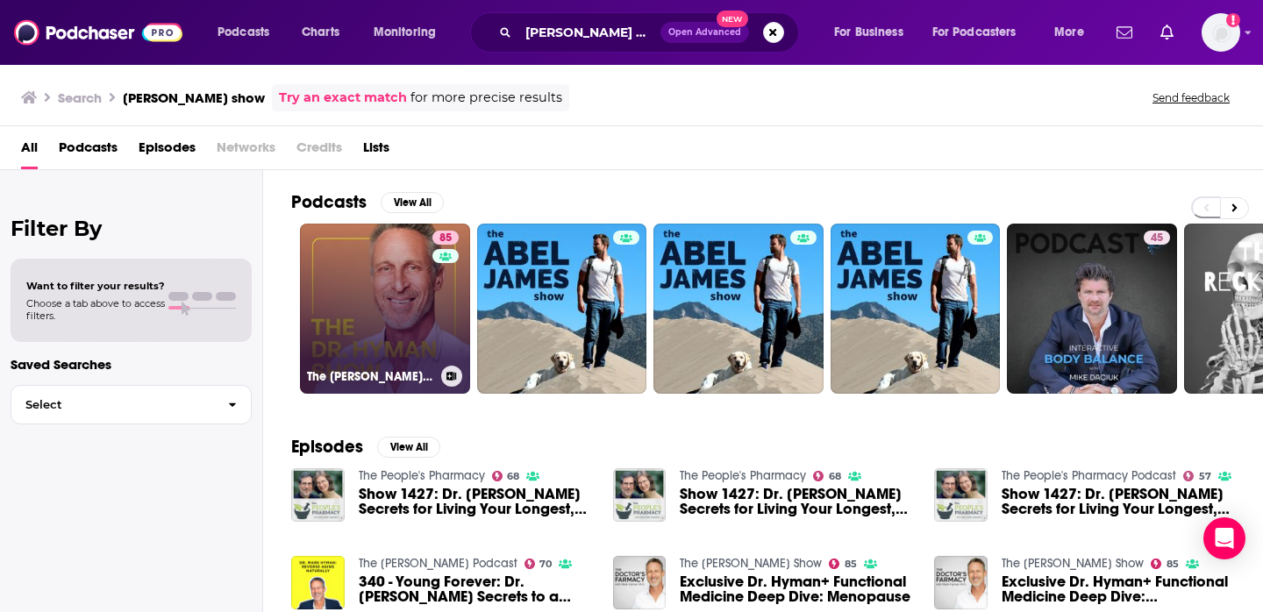
click at [349, 289] on link "85 The [PERSON_NAME] Show" at bounding box center [385, 309] width 170 height 170
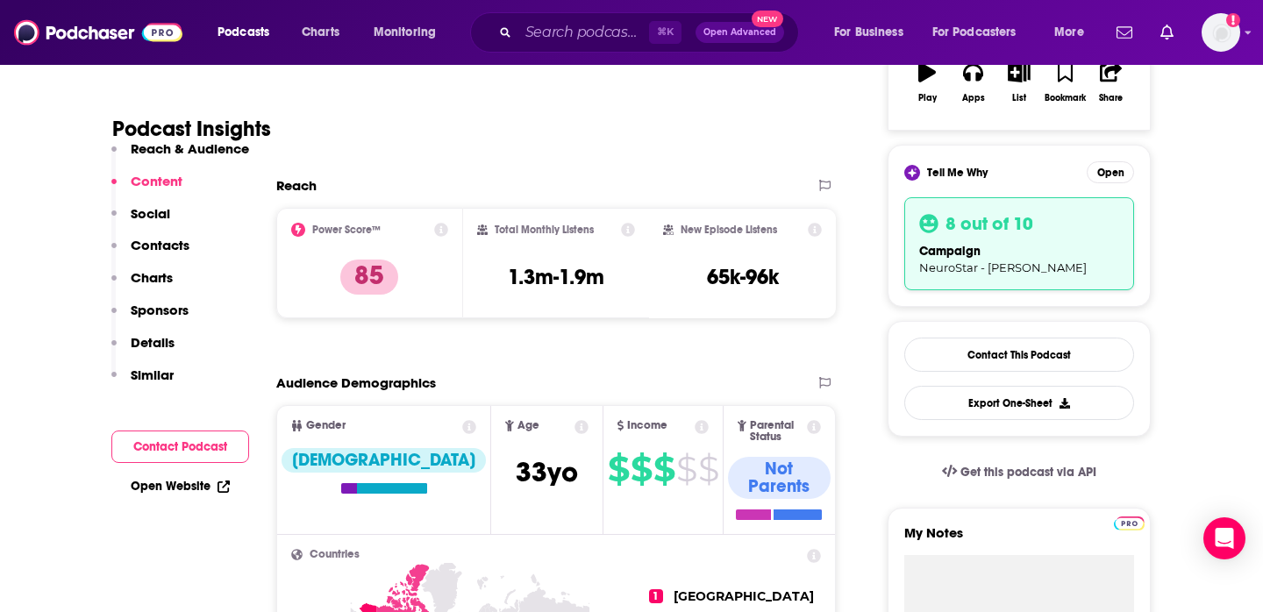
scroll to position [306, 0]
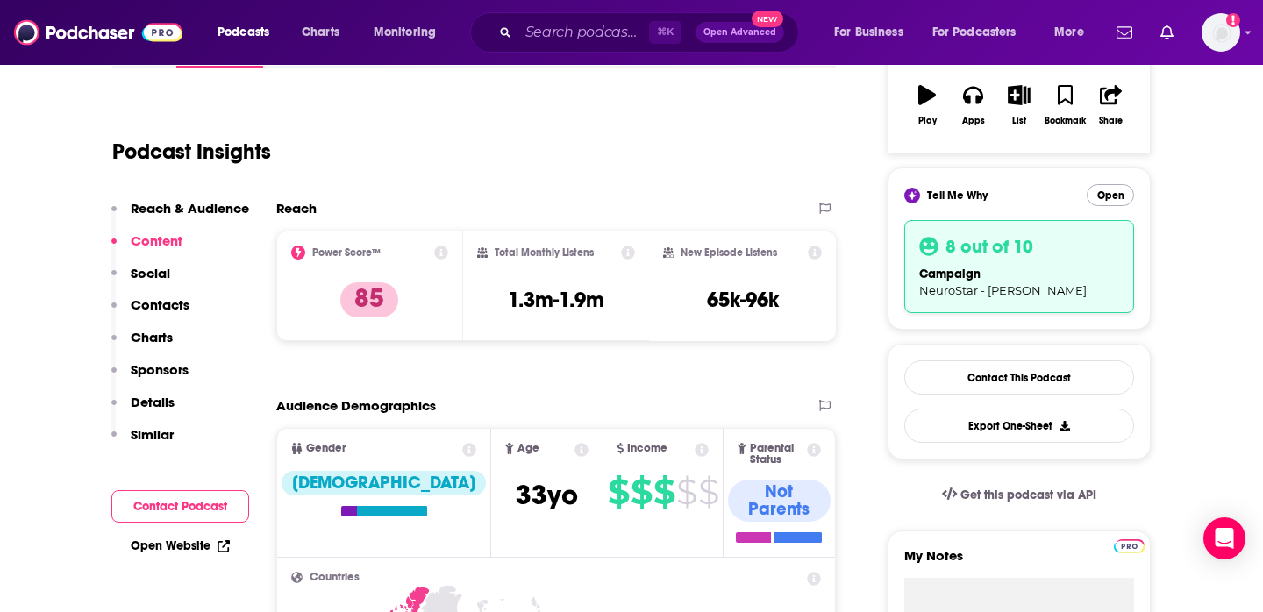
click at [1105, 199] on button "Open" at bounding box center [1110, 195] width 47 height 22
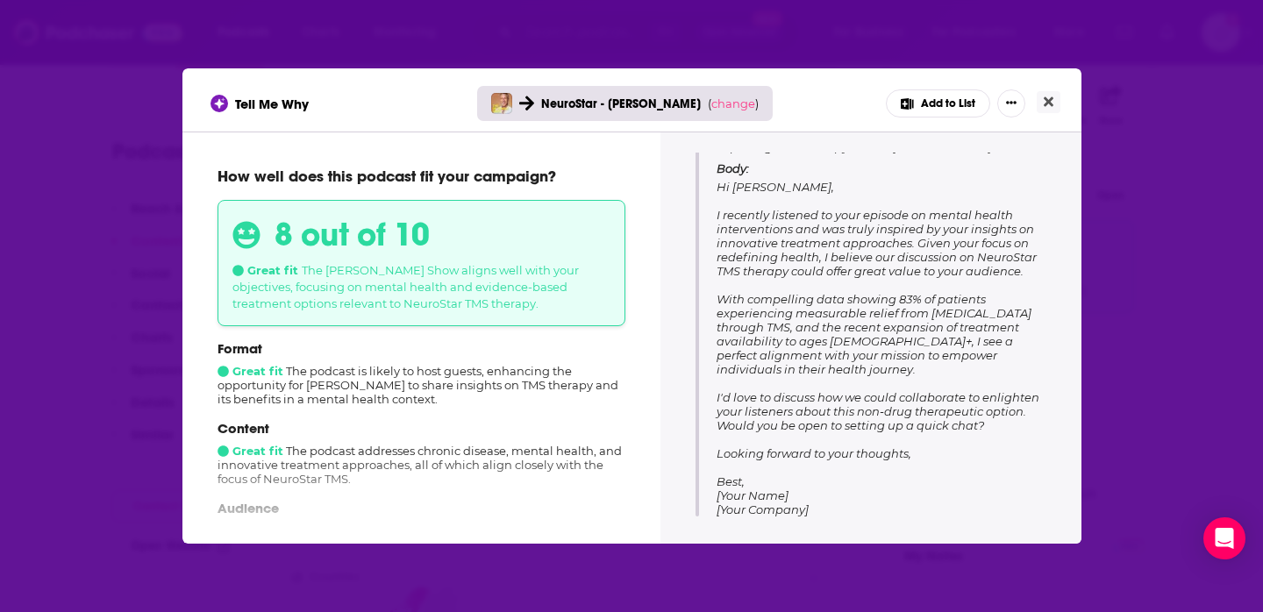
scroll to position [234, 0]
click at [1178, 343] on div "Tell Me Why NeuroStar - [PERSON_NAME] ( change ) Add to List How well does this…" at bounding box center [631, 306] width 1263 height 612
click at [1050, 110] on button "Close" at bounding box center [1049, 102] width 24 height 22
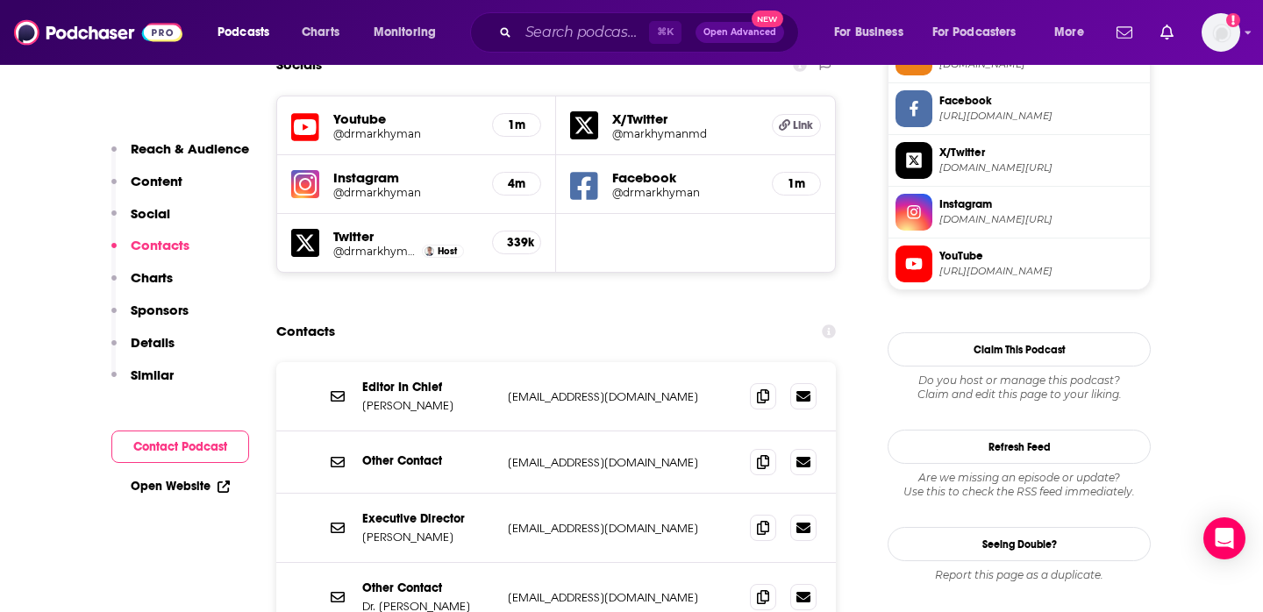
scroll to position [1651, 0]
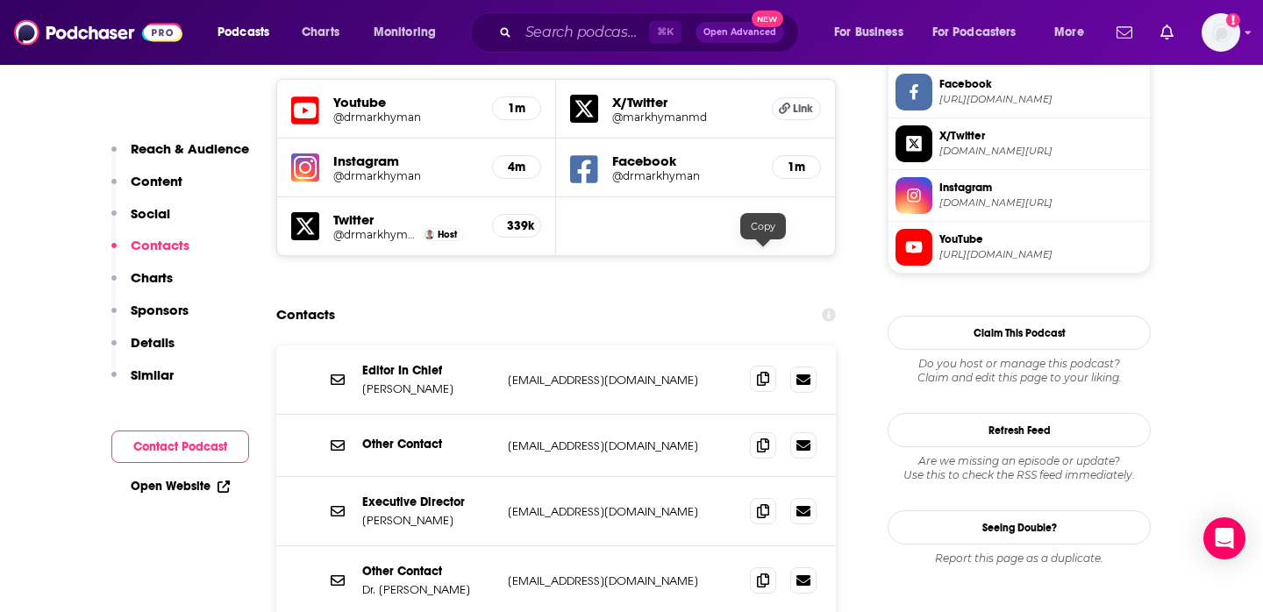
click at [760, 372] on icon at bounding box center [763, 379] width 12 height 14
click at [760, 503] on icon at bounding box center [763, 510] width 12 height 14
click at [759, 573] on icon at bounding box center [763, 580] width 12 height 14
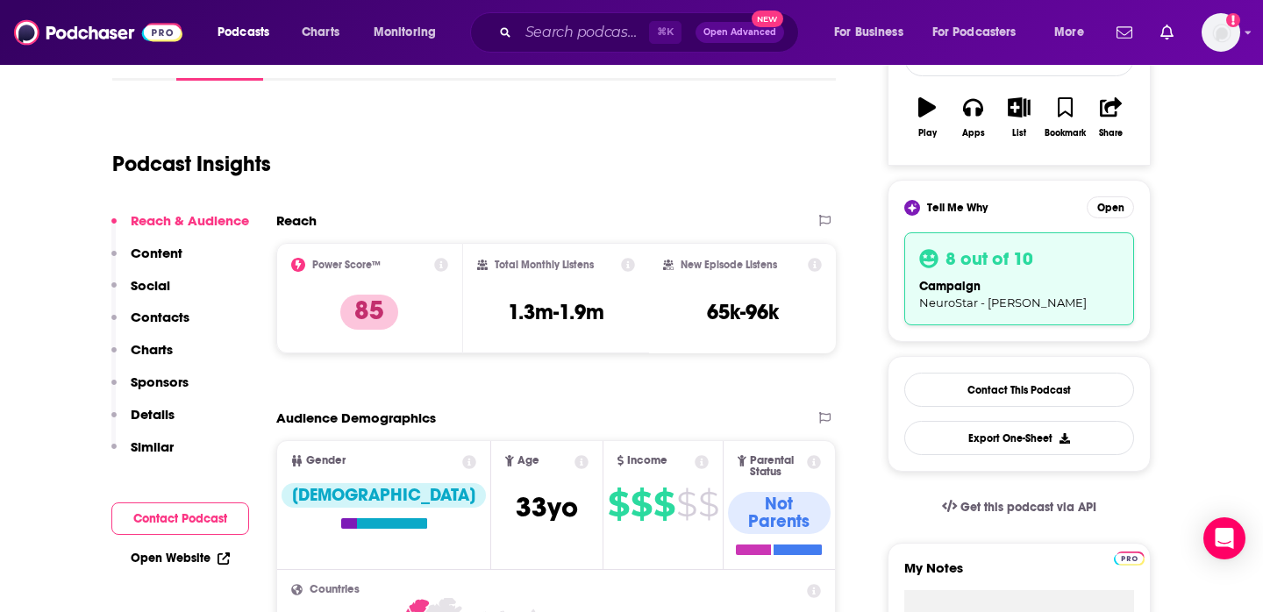
scroll to position [304, 0]
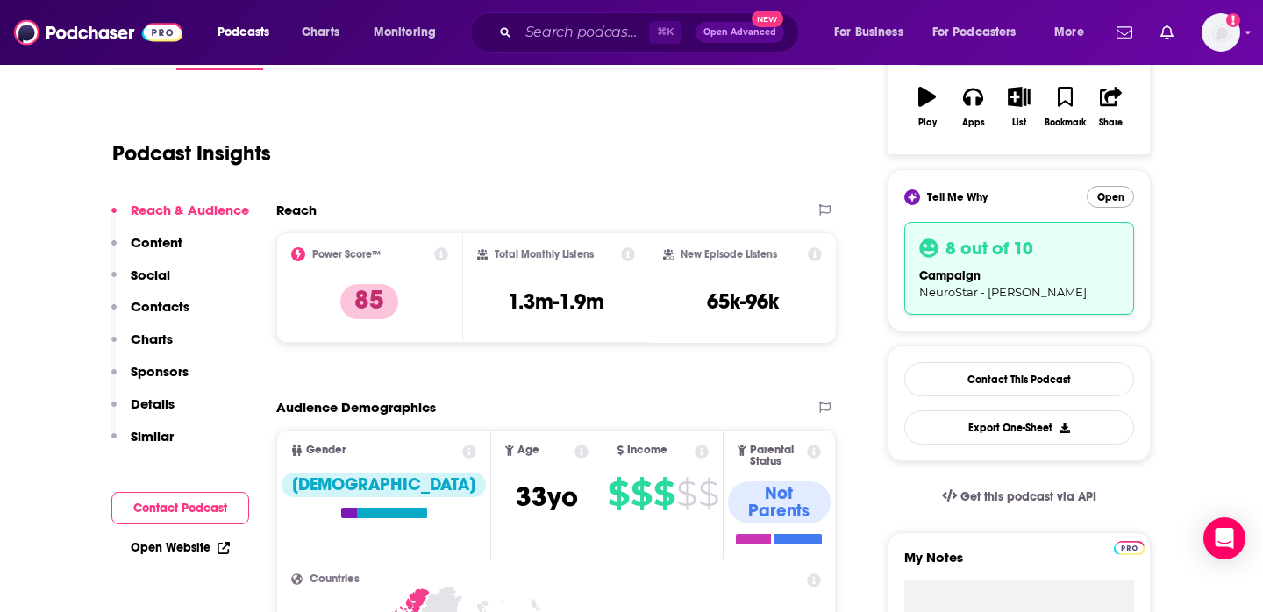
click at [1088, 194] on button "Open" at bounding box center [1110, 197] width 47 height 22
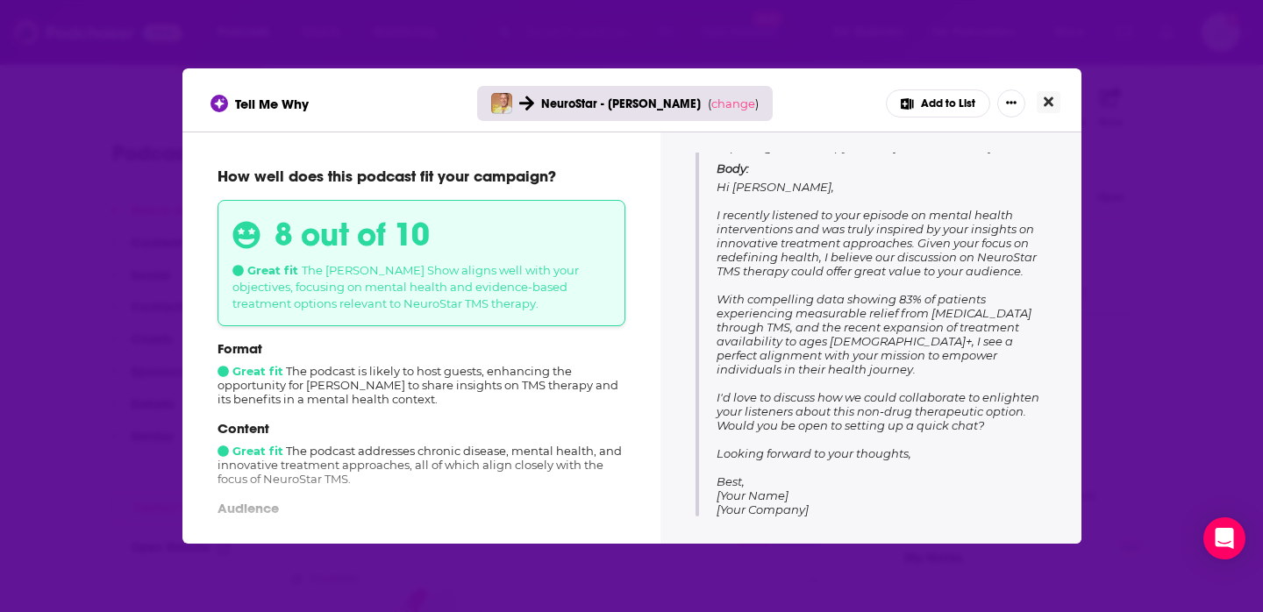
scroll to position [234, 0]
drag, startPoint x: 1024, startPoint y: 271, endPoint x: 714, endPoint y: 218, distance: 315.0
click at [714, 218] on div "Subject: Exploring TMS Therapy on The [PERSON_NAME] Show Body: Hi [PERSON_NAME]…" at bounding box center [870, 318] width 351 height 398
copy span "I recently listened to your episode on mental health interventions and was trul…"
click at [1049, 104] on icon "Close" at bounding box center [1049, 102] width 10 height 10
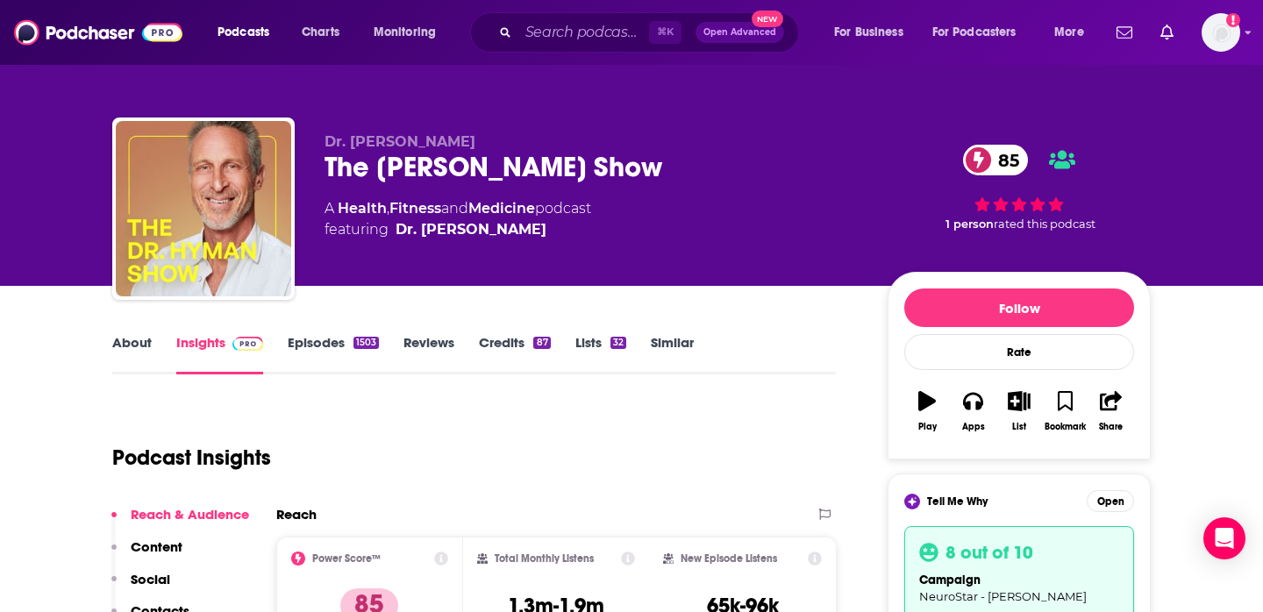
scroll to position [304, 0]
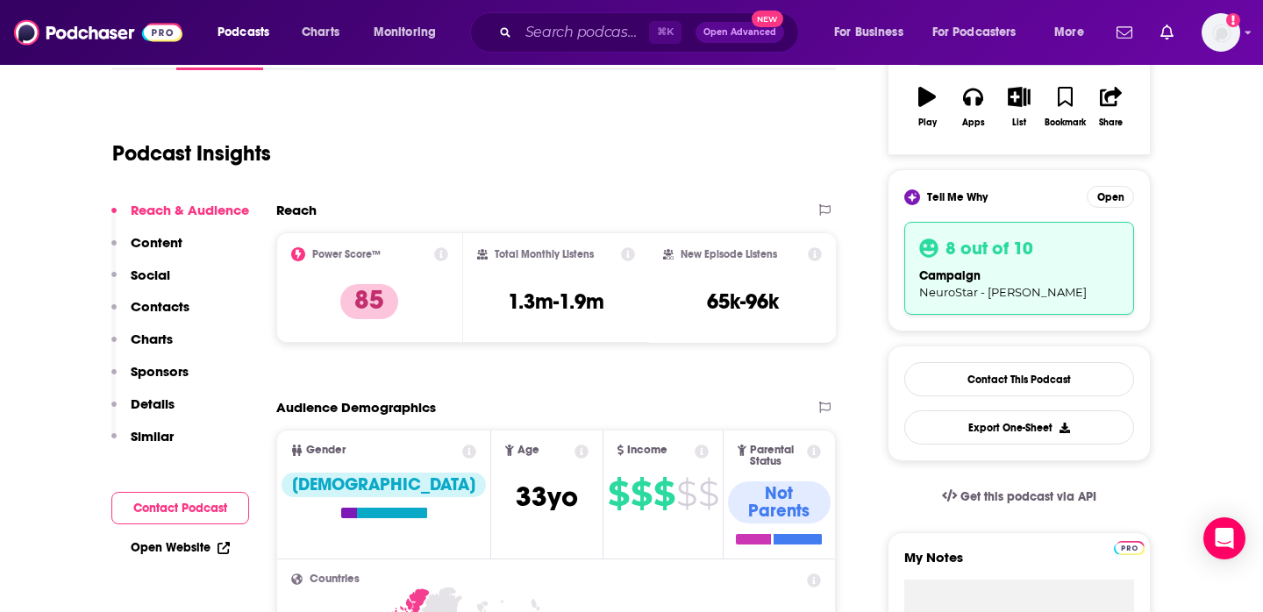
click at [659, 139] on div "Podcast Insights" at bounding box center [467, 142] width 710 height 89
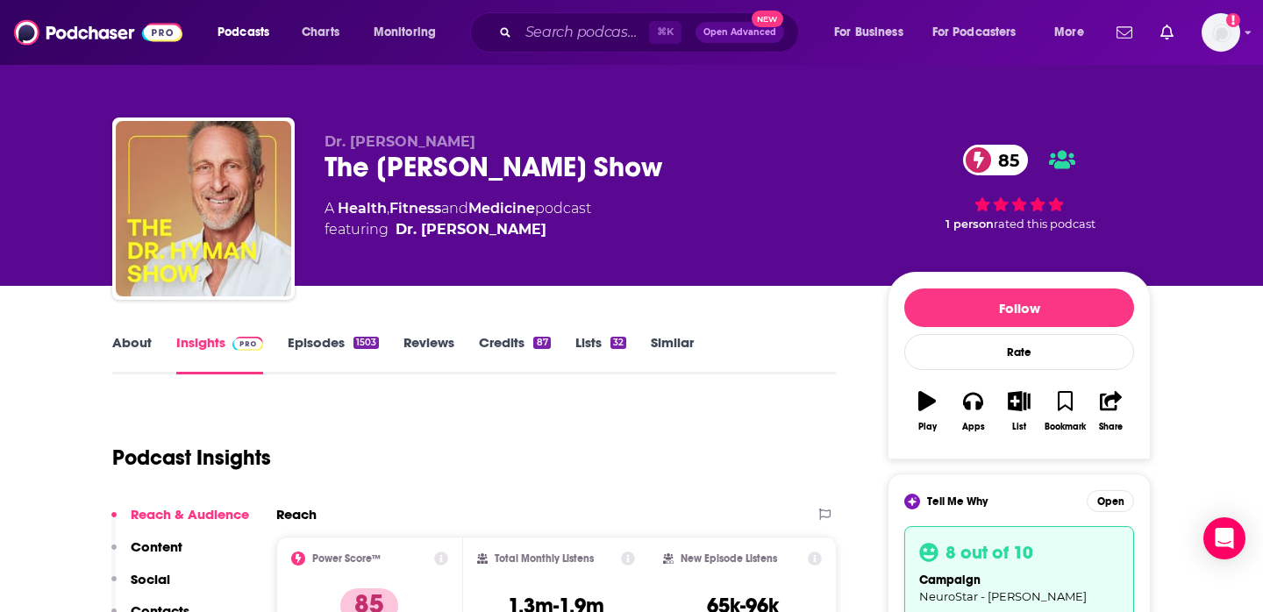
scroll to position [0, 0]
click at [574, 31] on input "Search podcasts, credits, & more..." at bounding box center [583, 32] width 131 height 28
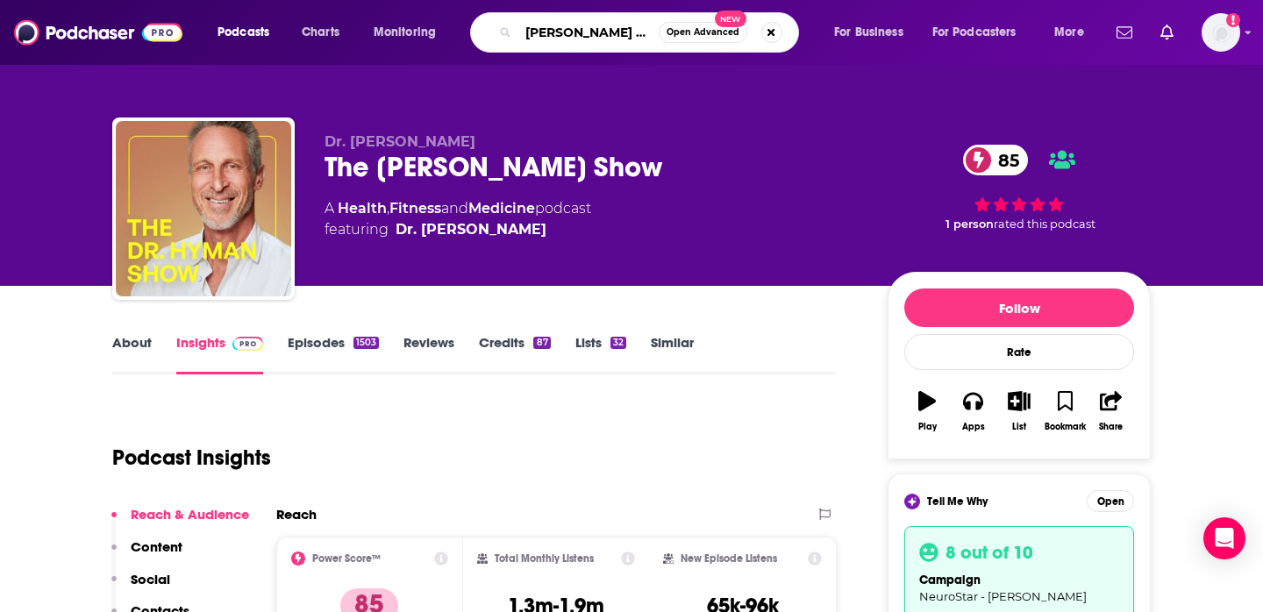
type input "[PERSON_NAME] healthcare digital health"
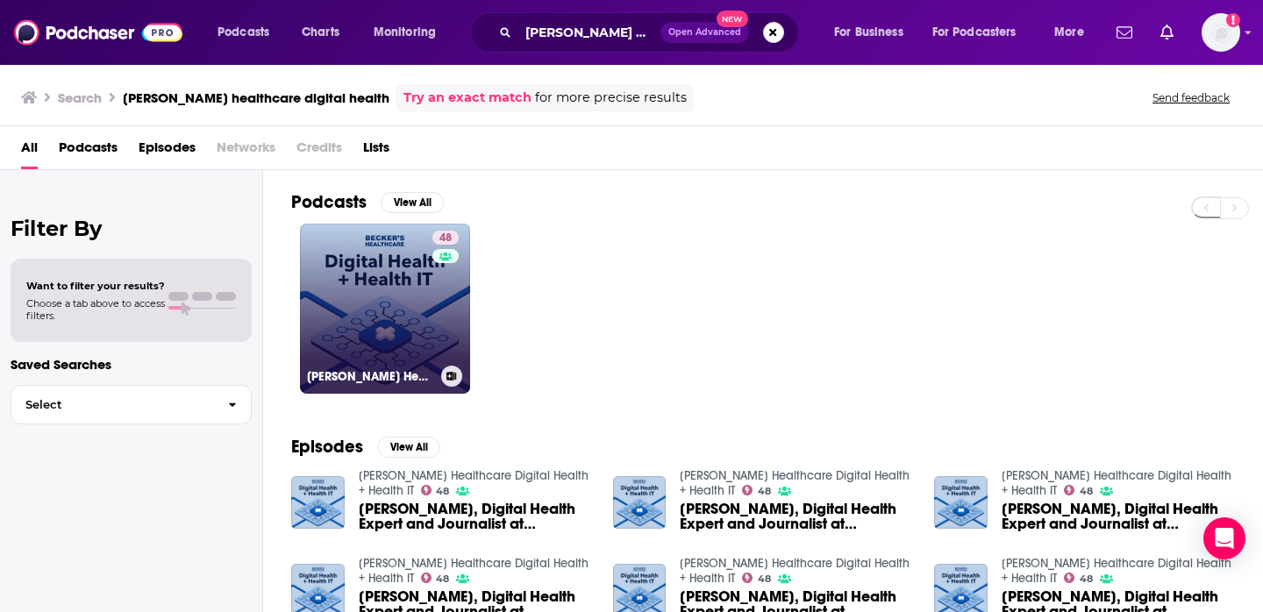
click at [390, 275] on link "48 [PERSON_NAME] Healthcare Digital Health + Health IT" at bounding box center [385, 309] width 170 height 170
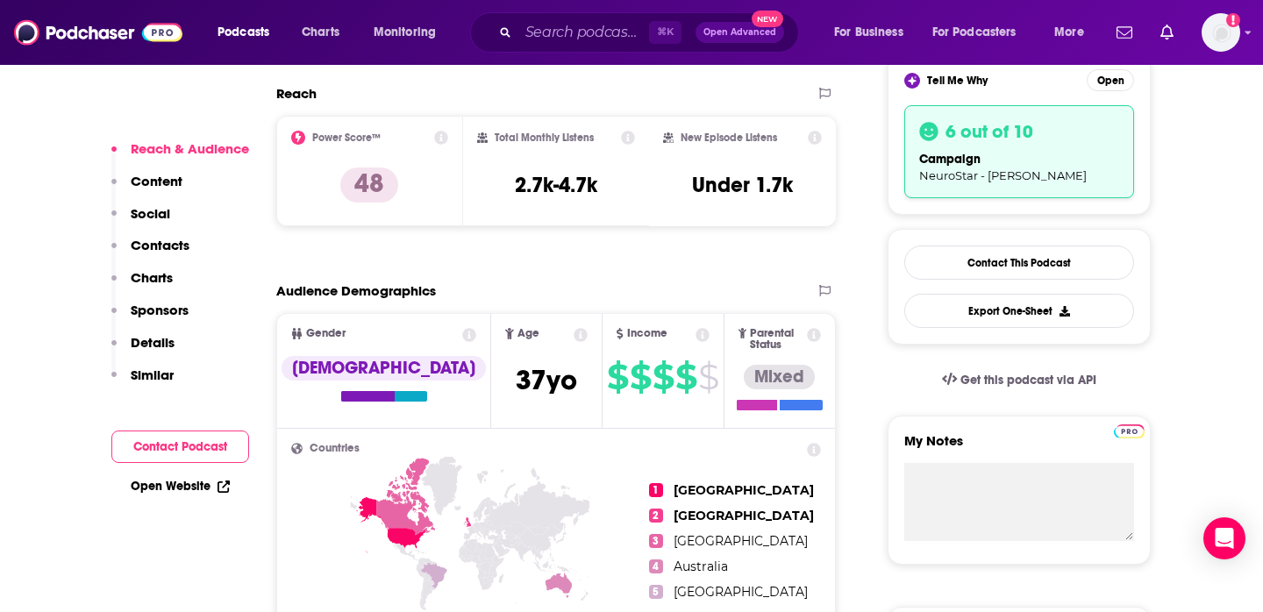
scroll to position [139, 0]
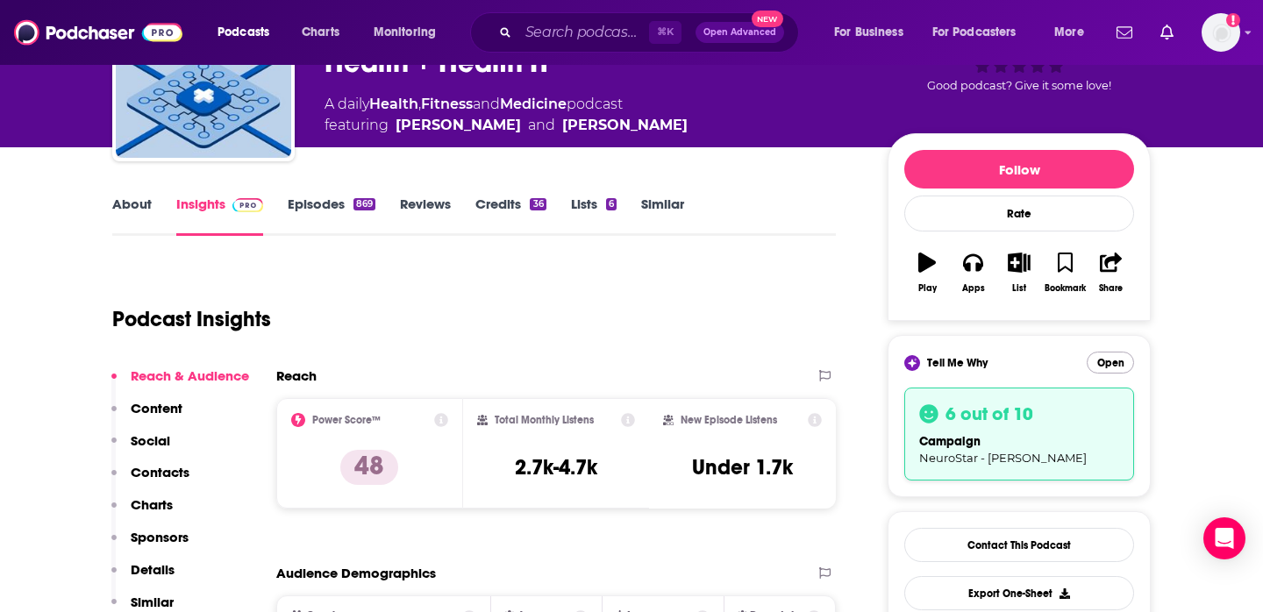
click at [1110, 362] on button "Open" at bounding box center [1110, 363] width 47 height 22
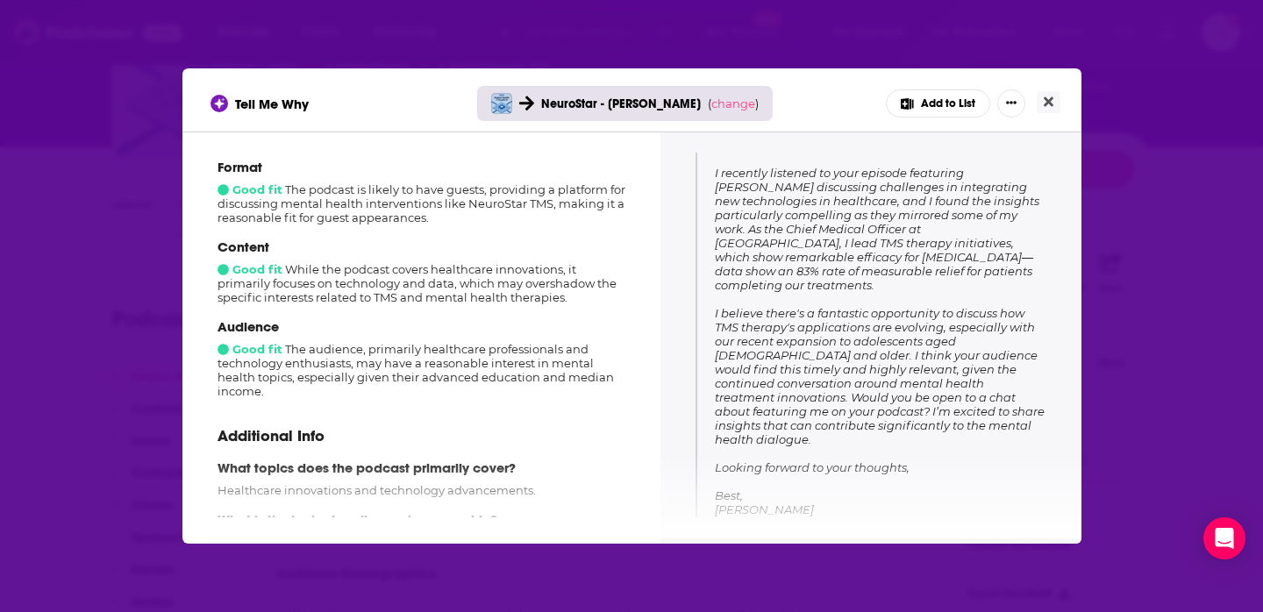
scroll to position [278, 0]
click at [1045, 103] on icon "Close" at bounding box center [1049, 102] width 10 height 14
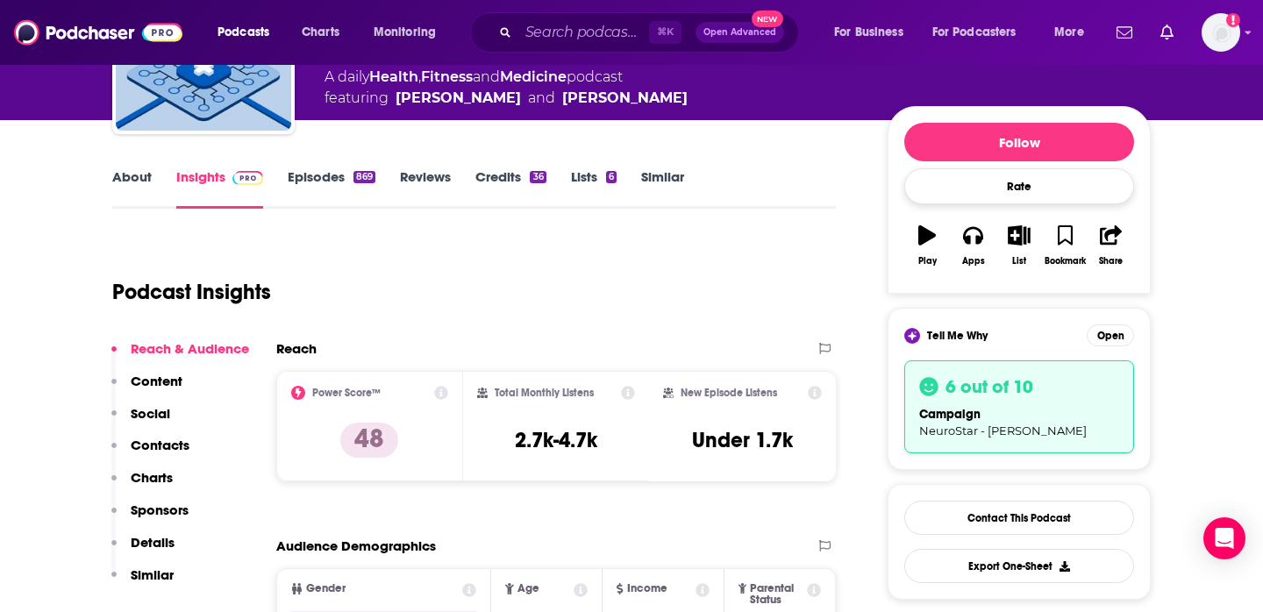
scroll to position [172, 0]
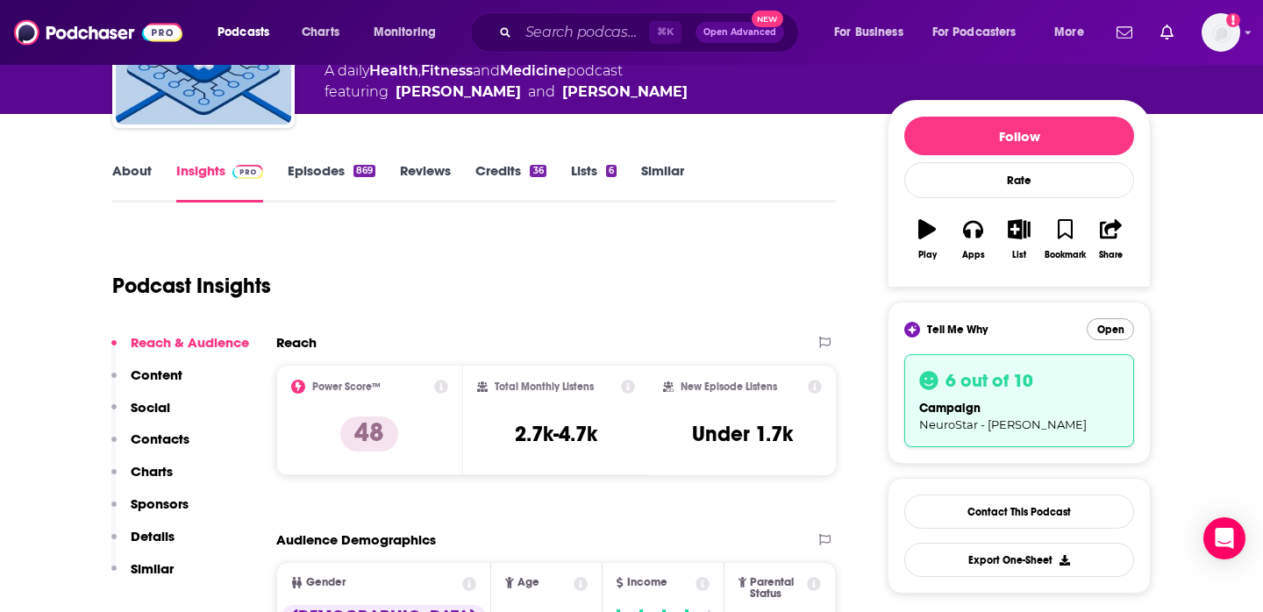
click at [1096, 328] on button "Open" at bounding box center [1110, 329] width 47 height 22
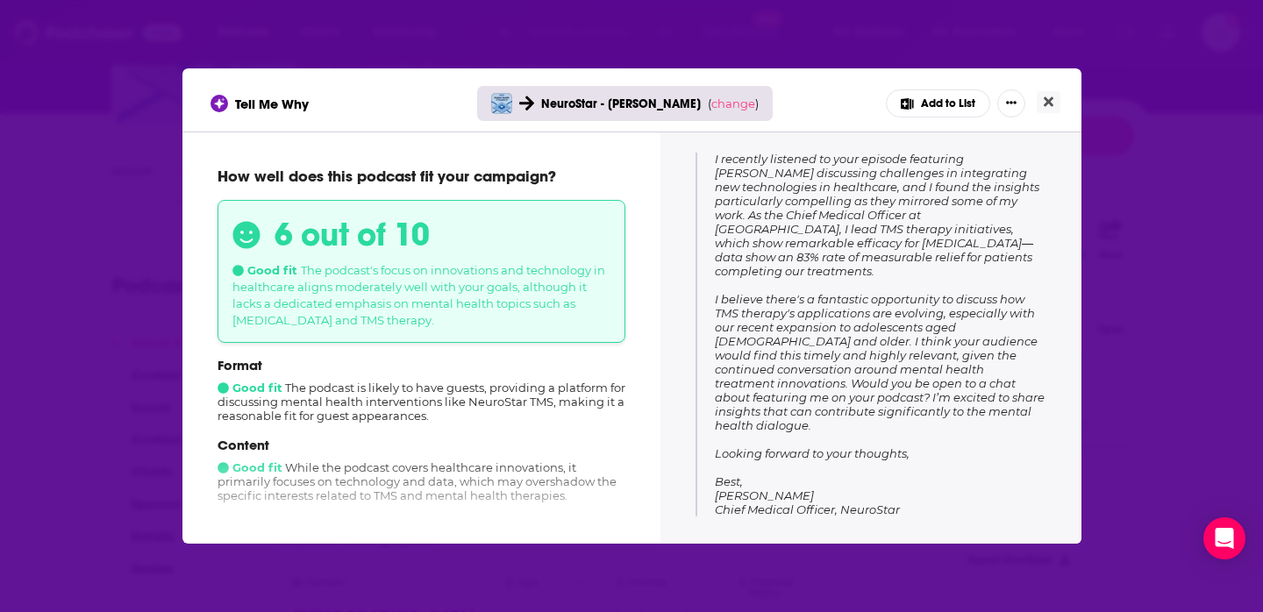
scroll to position [290, 0]
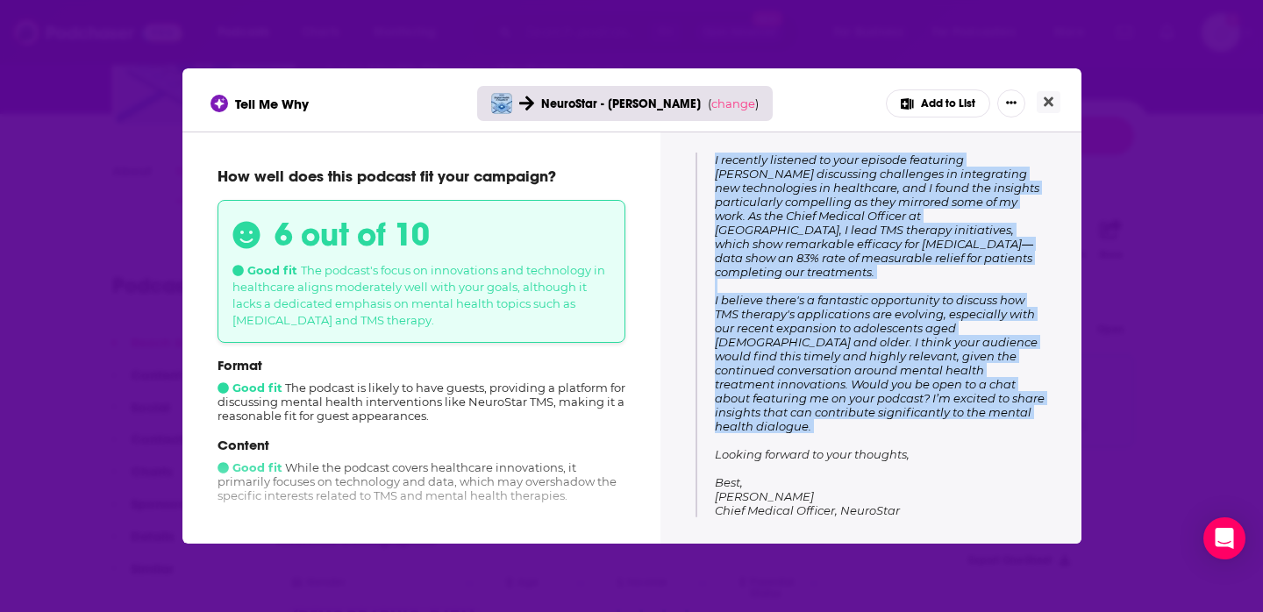
drag, startPoint x: 713, startPoint y: 160, endPoint x: 902, endPoint y: 428, distance: 328.0
click at [902, 425] on div "Subject: Exploring Mental Health Innovations on Your Podcast Body: Hi [PERSON_N…" at bounding box center [870, 290] width 351 height 454
copy span "I recently listened to your episode featuring [PERSON_NAME] discussing challeng…"
click at [897, 374] on span "Hi [PERSON_NAME] and [PERSON_NAME], I recently listened to your episode featuri…" at bounding box center [880, 321] width 330 height 393
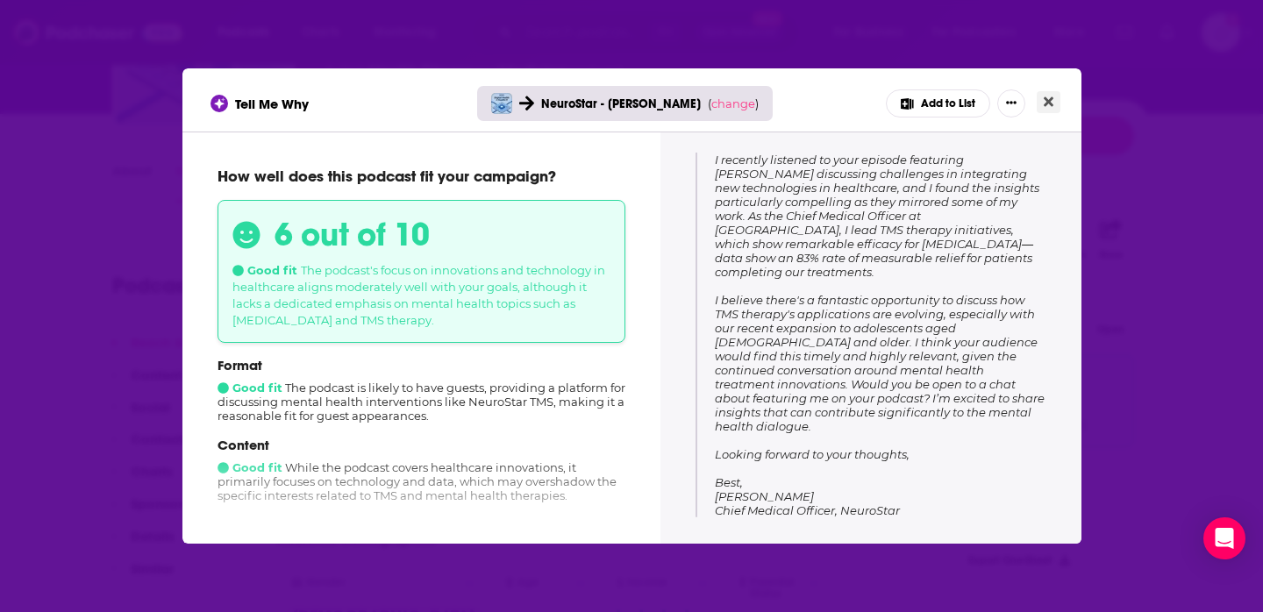
click at [1045, 104] on icon "Close" at bounding box center [1049, 102] width 10 height 10
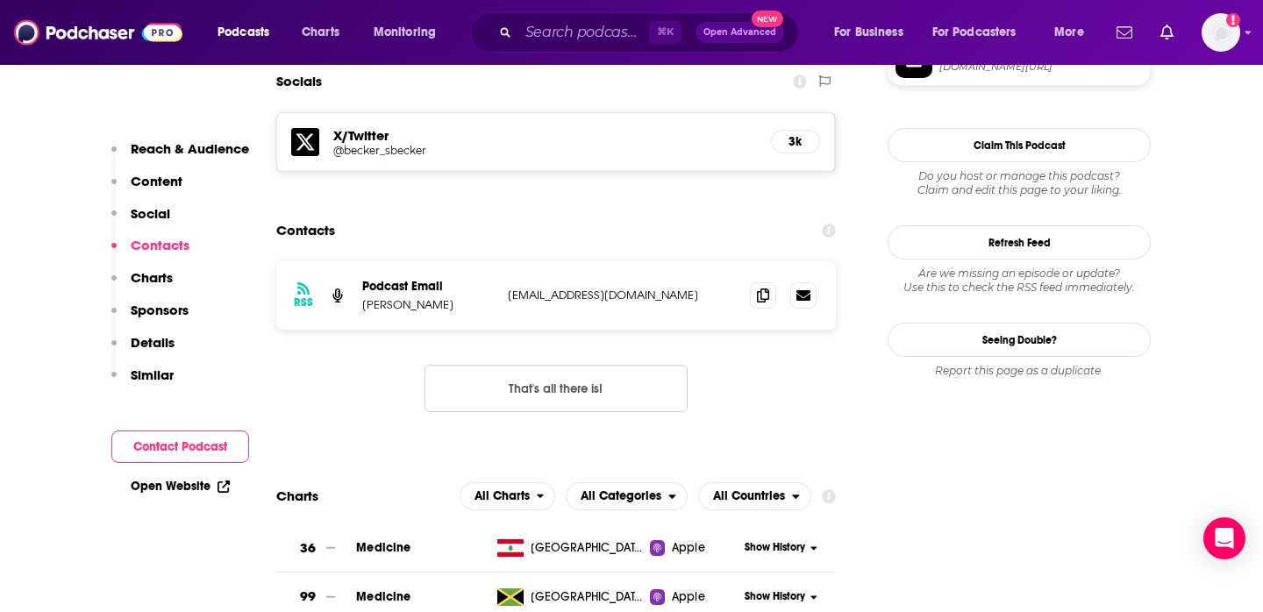
scroll to position [1554, 0]
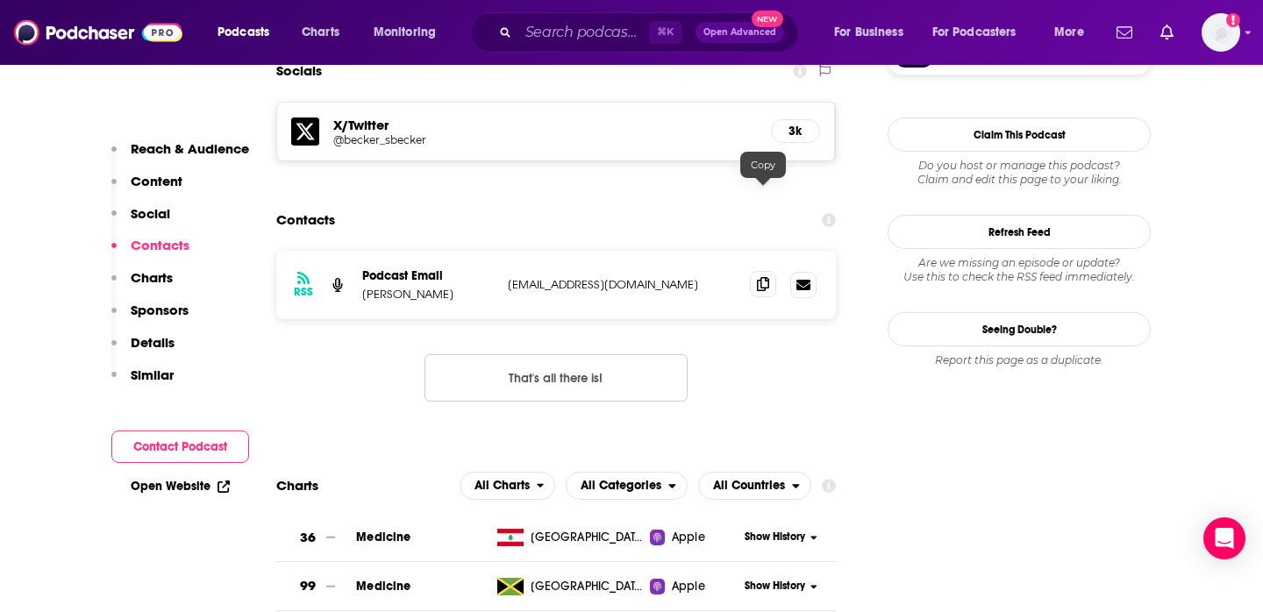
click at [759, 271] on span at bounding box center [763, 284] width 26 height 26
click at [552, 33] on input "Search podcasts, credits, & more..." at bounding box center [583, 32] width 131 height 28
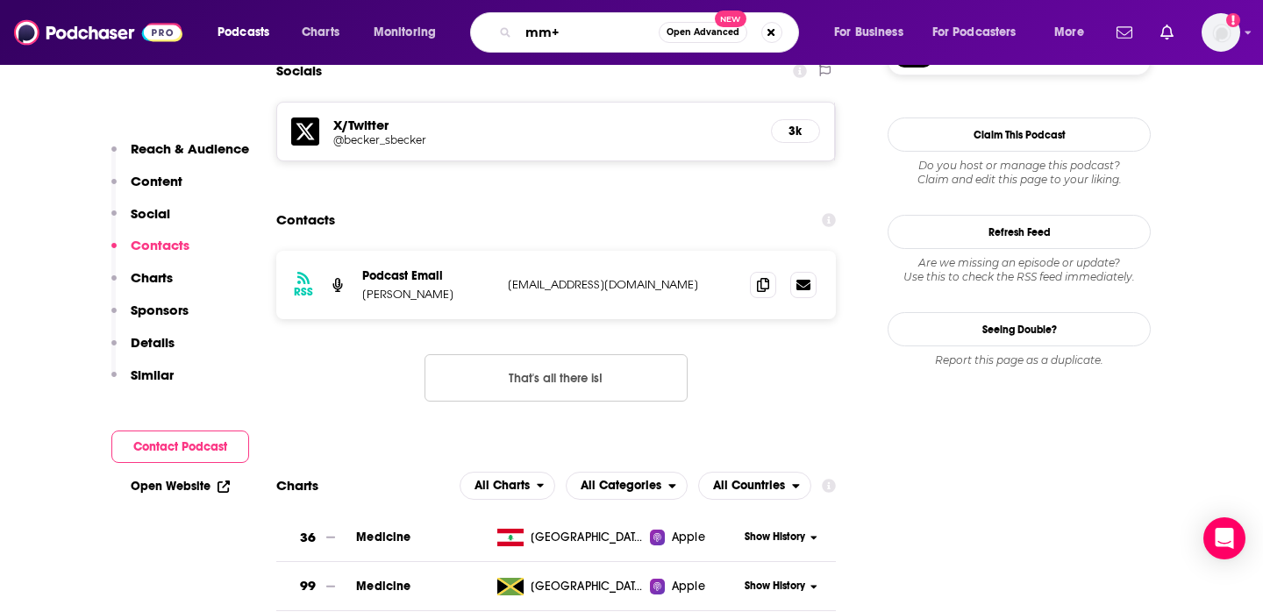
type input "mm+m"
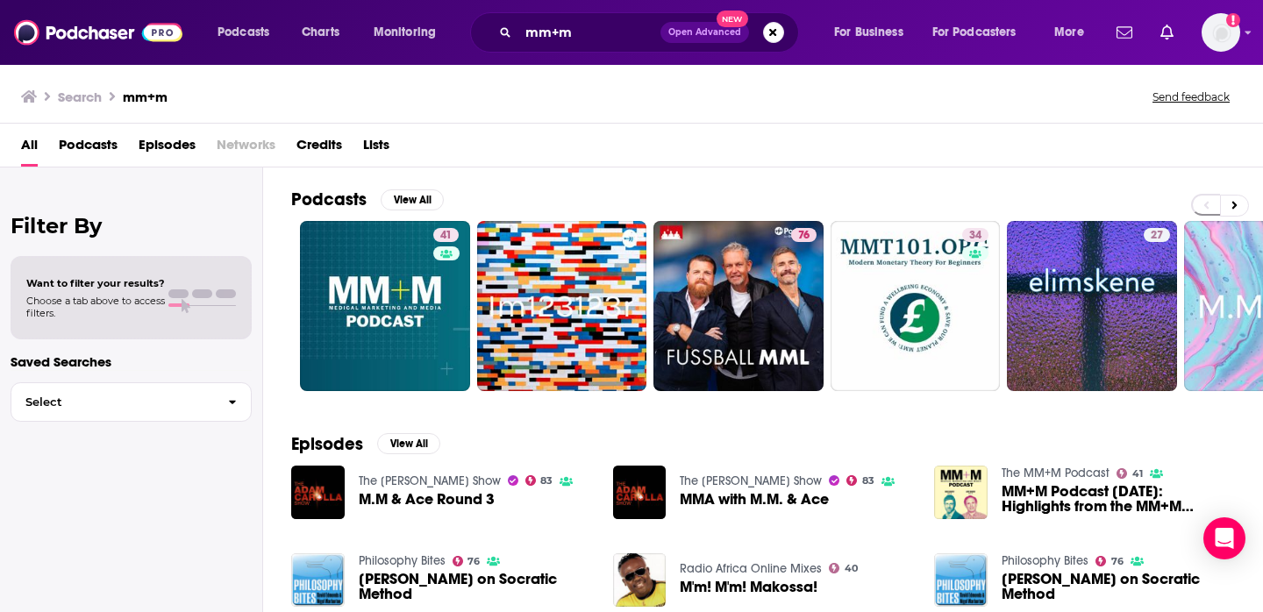
click at [301, 272] on link "41" at bounding box center [385, 306] width 170 height 170
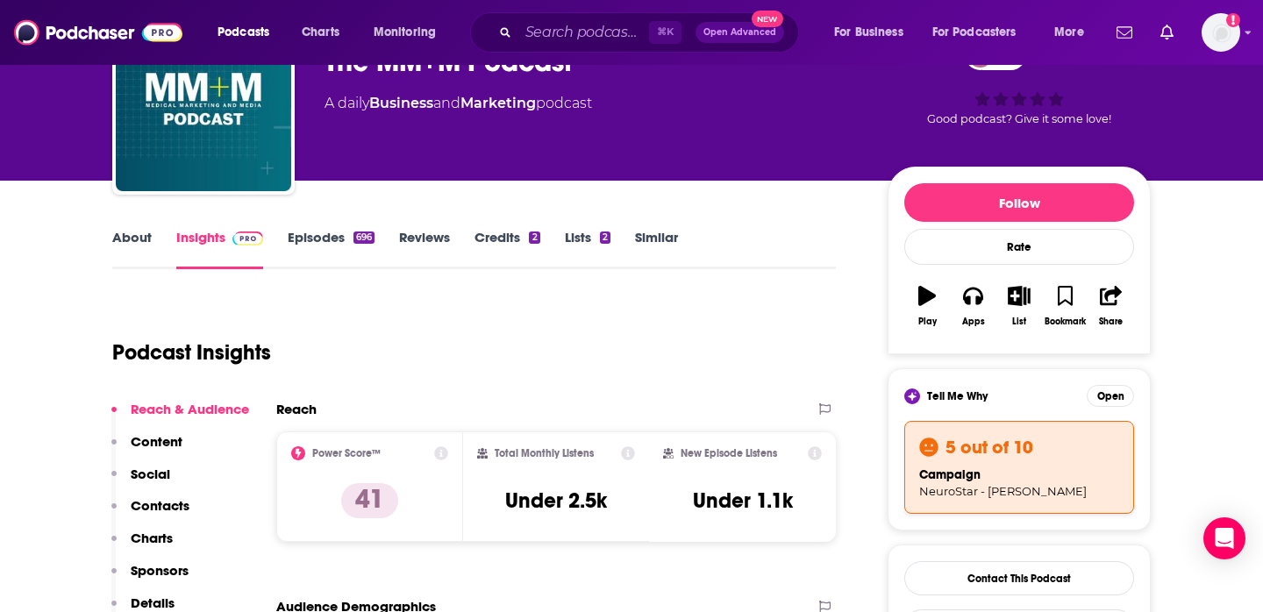
scroll to position [197, 0]
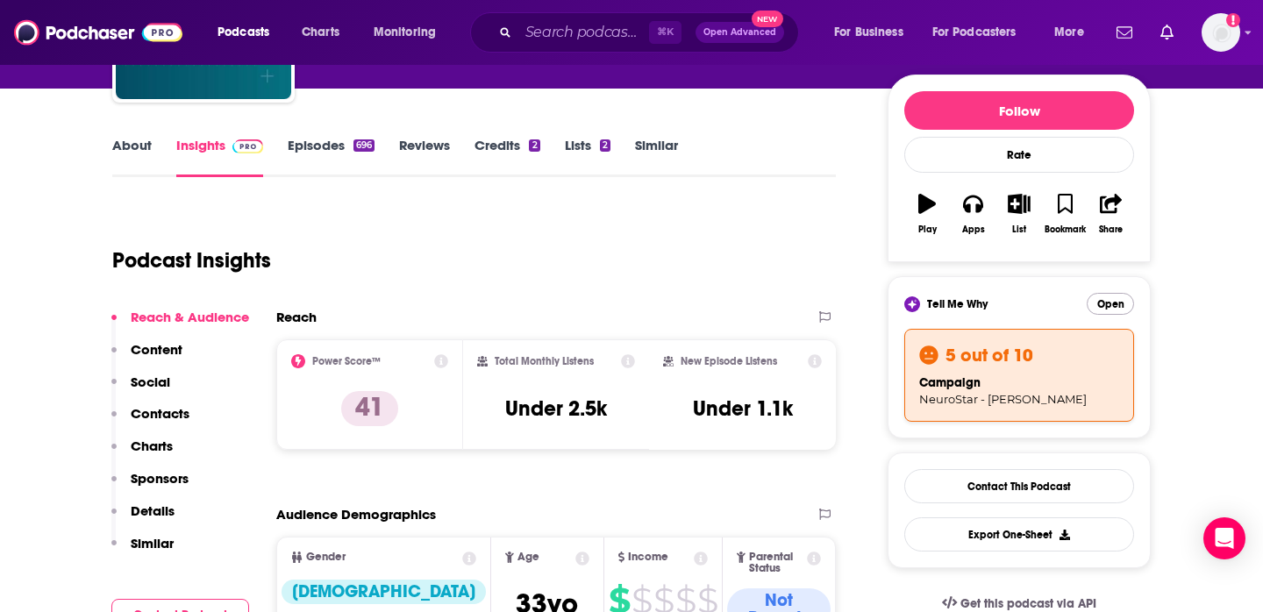
click at [1098, 304] on button "Open" at bounding box center [1110, 304] width 47 height 22
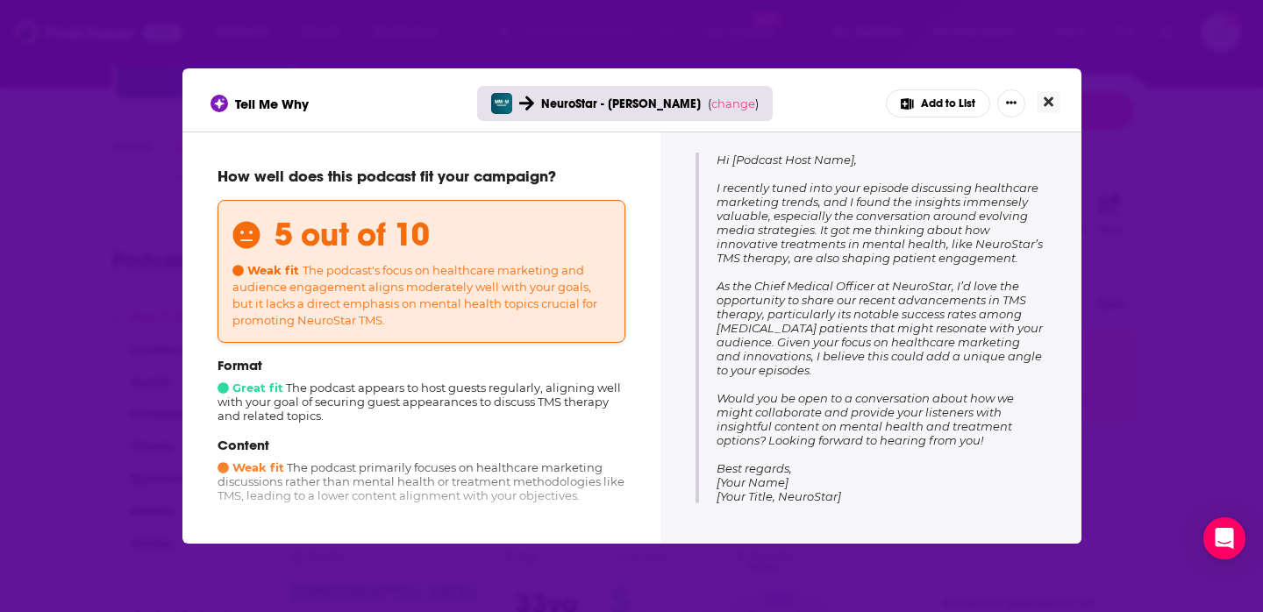
scroll to position [262, 0]
click at [1045, 110] on button "Close" at bounding box center [1049, 102] width 24 height 22
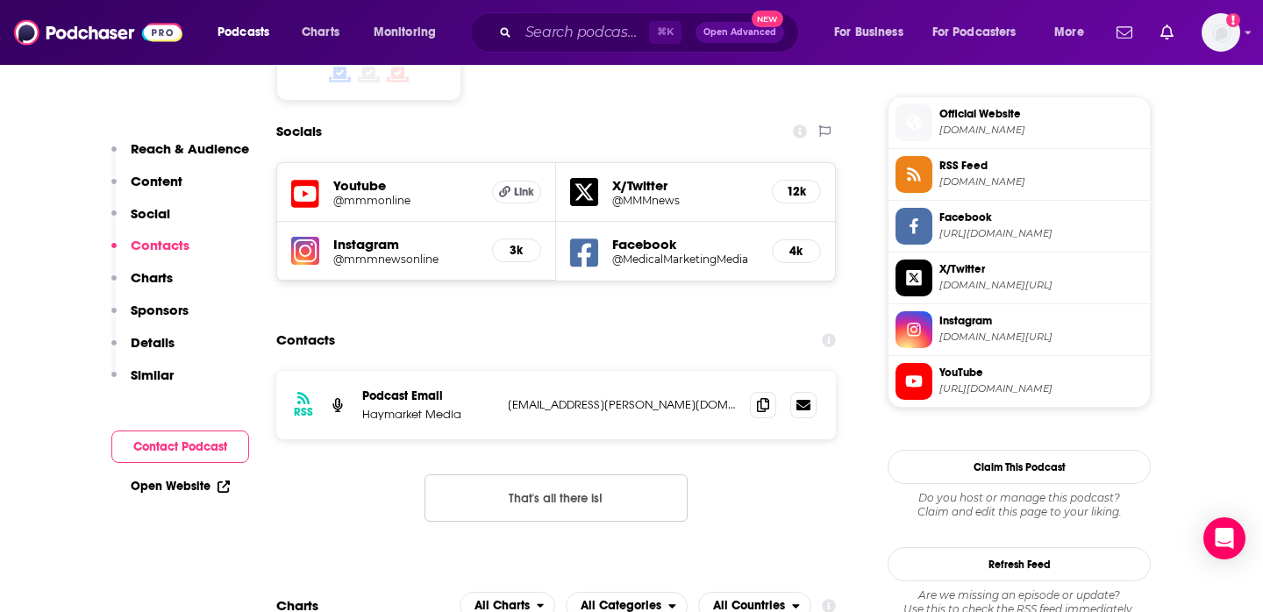
scroll to position [1565, 0]
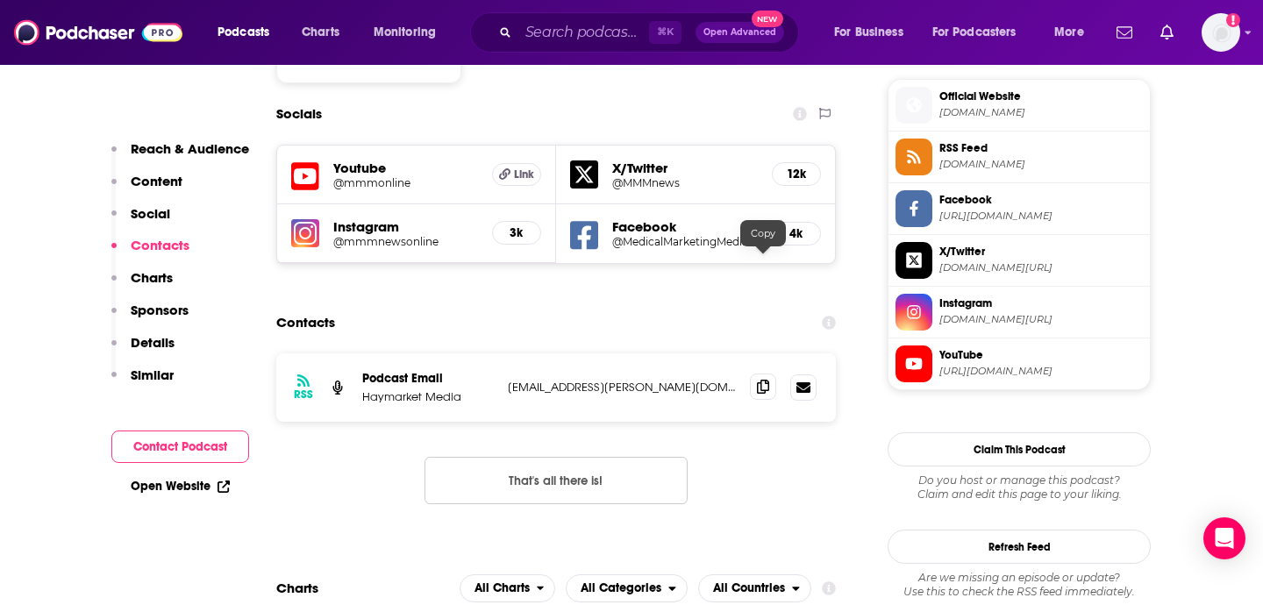
click at [764, 374] on span at bounding box center [763, 387] width 26 height 26
